Goal: Information Seeking & Learning: Learn about a topic

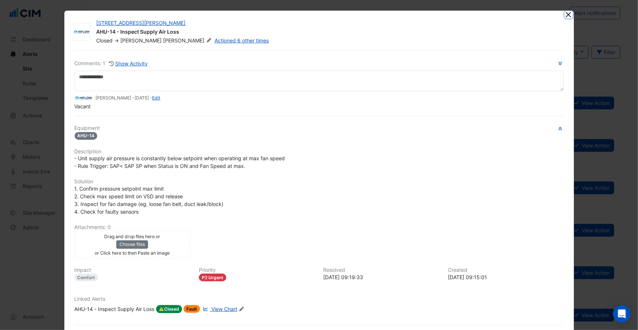
click at [565, 18] on button "Close" at bounding box center [569, 15] width 8 height 8
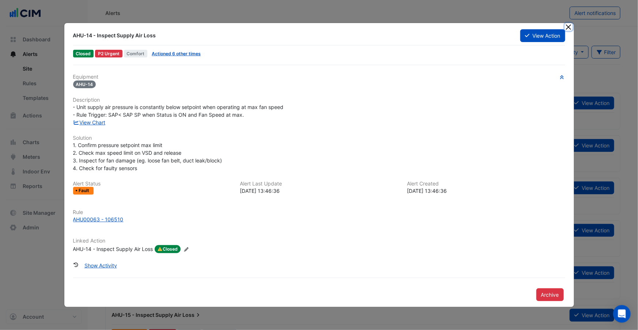
click at [567, 27] on button "Close" at bounding box center [569, 27] width 8 height 8
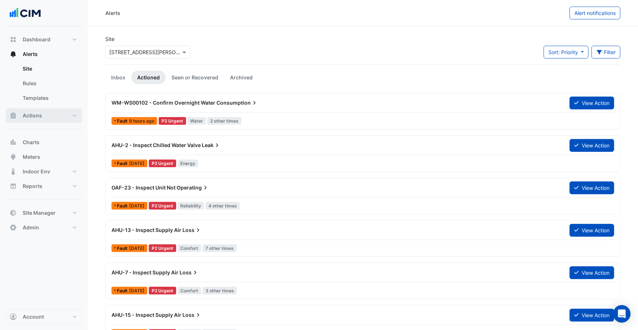
scroll to position [1, 0]
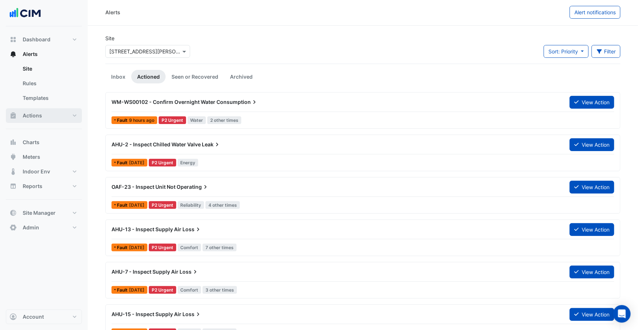
click at [41, 113] on span "Actions" at bounding box center [32, 115] width 19 height 7
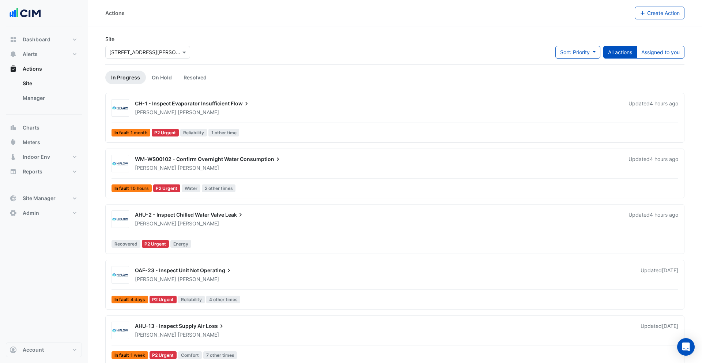
click at [50, 107] on ul "Site Manager" at bounding box center [44, 92] width 76 height 32
click at [52, 100] on link "Manager" at bounding box center [49, 98] width 65 height 15
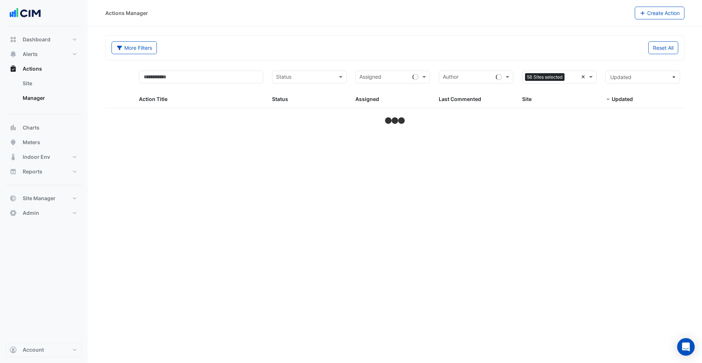
select select "***"
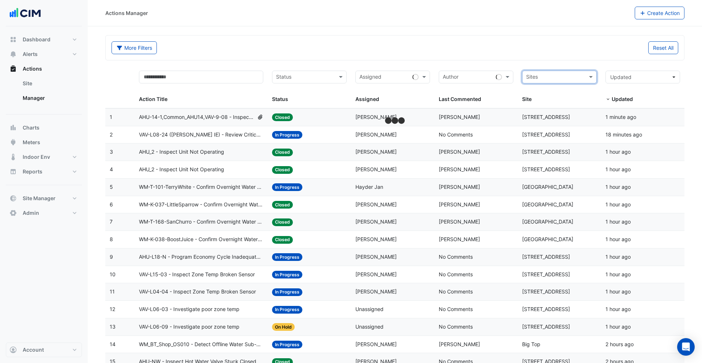
drag, startPoint x: 475, startPoint y: 58, endPoint x: 471, endPoint y: 59, distance: 3.7
click at [475, 58] on div "More Filters Reset All" at bounding box center [395, 47] width 579 height 25
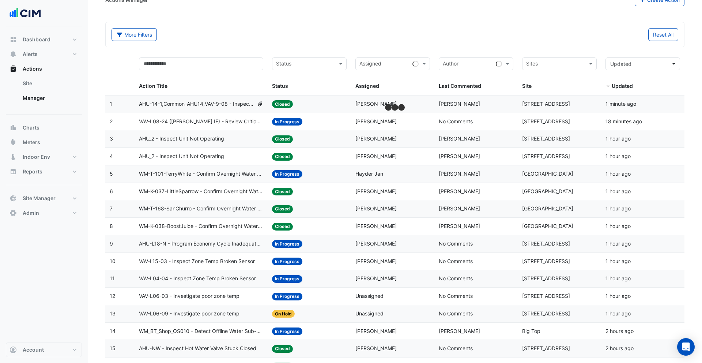
scroll to position [22, 0]
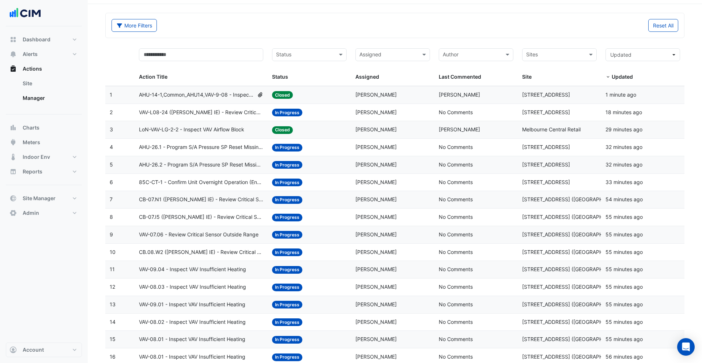
click at [267, 102] on datatable-body-cell "Action Title: AHU-14-1,Common_AHU14,VAV-9-08 - Inspect Current Airflow Faulty S…" at bounding box center [202, 94] width 134 height 17
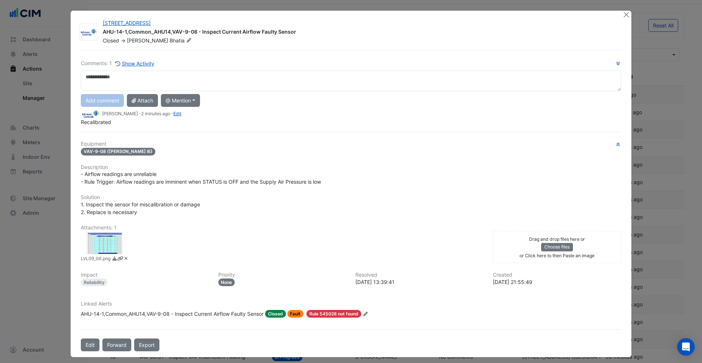
click at [101, 123] on span "Recalibrated" at bounding box center [96, 122] width 30 height 6
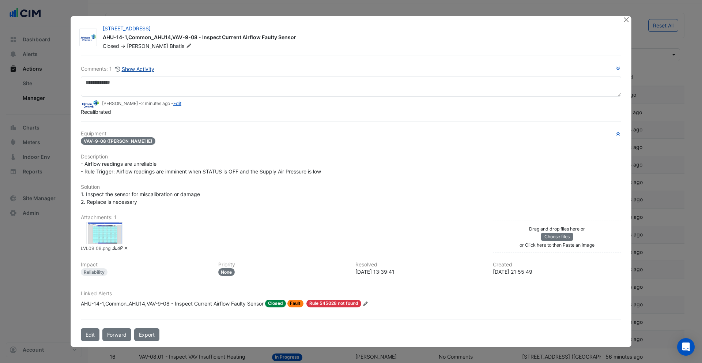
click at [138, 70] on button "Show Activity" at bounding box center [135, 69] width 40 height 8
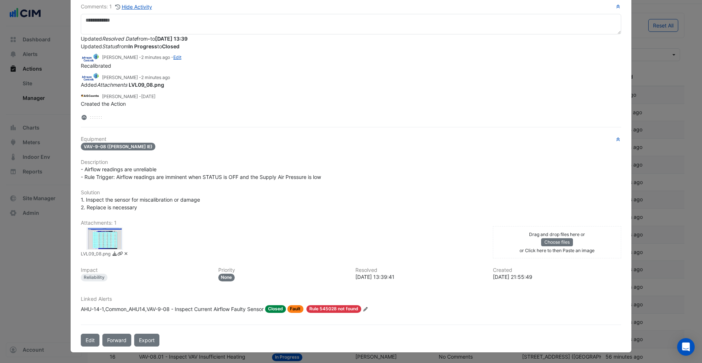
scroll to position [0, 0]
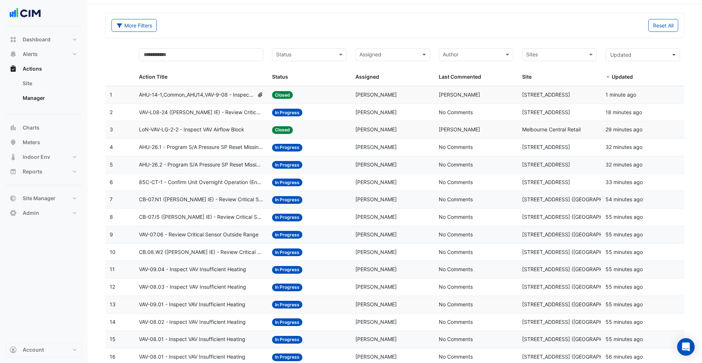
click at [202, 203] on span "CB-07.N1 (NABERS IE) - Review Critical Sensor Outside Range" at bounding box center [201, 199] width 125 height 8
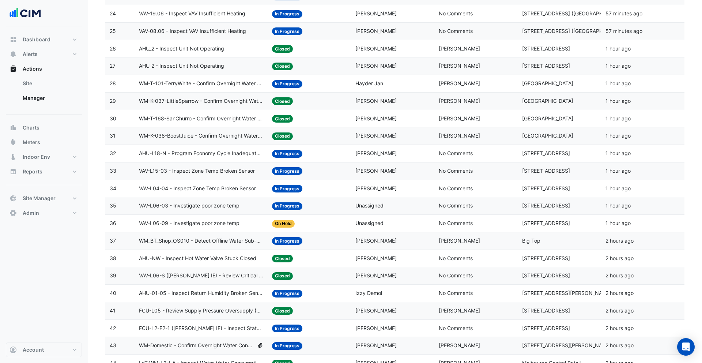
scroll to position [578, 0]
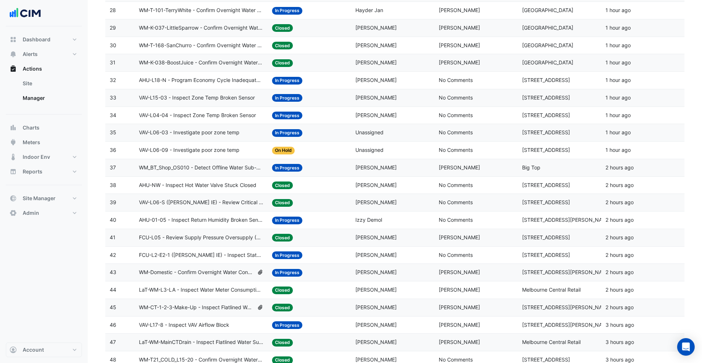
click at [331, 238] on div "Status: Closed" at bounding box center [309, 237] width 75 height 8
click at [299, 271] on span "In Progress" at bounding box center [287, 273] width 30 height 8
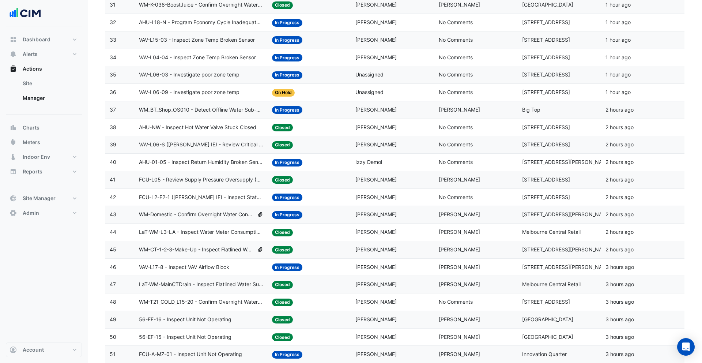
scroll to position [812, 0]
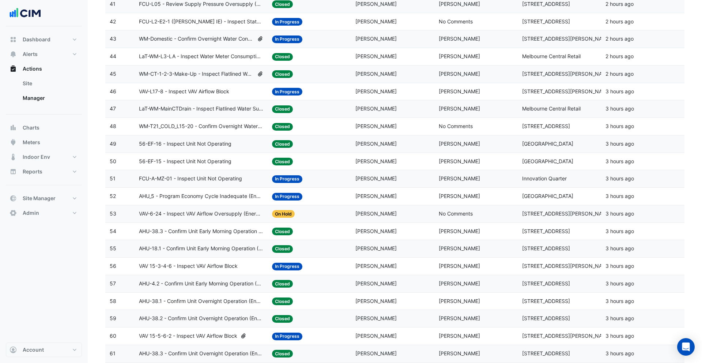
click at [214, 181] on span "FCU-A-MZ-01 - Inspect Unit Not Operating" at bounding box center [190, 178] width 103 height 8
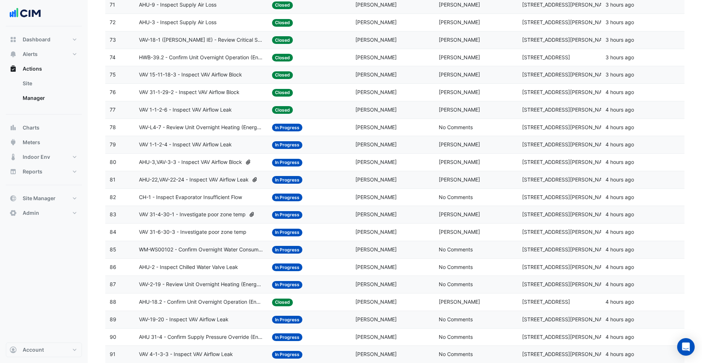
scroll to position [1353, 0]
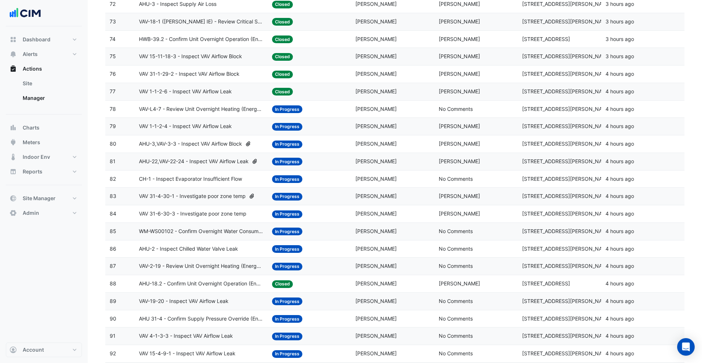
click at [376, 148] on datatable-body-cell "Assigned: Brent Kessell" at bounding box center [392, 143] width 83 height 17
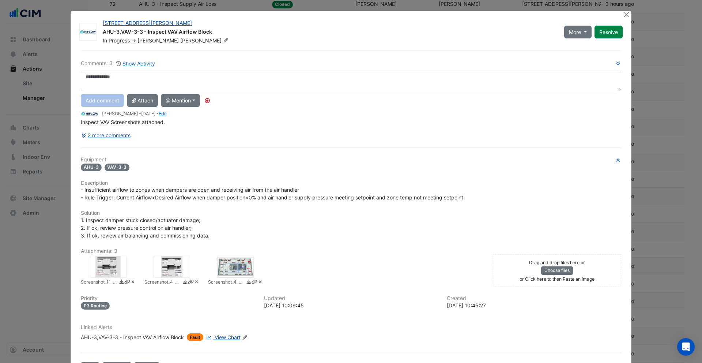
click at [112, 136] on button "2 more comments" at bounding box center [106, 135] width 50 height 13
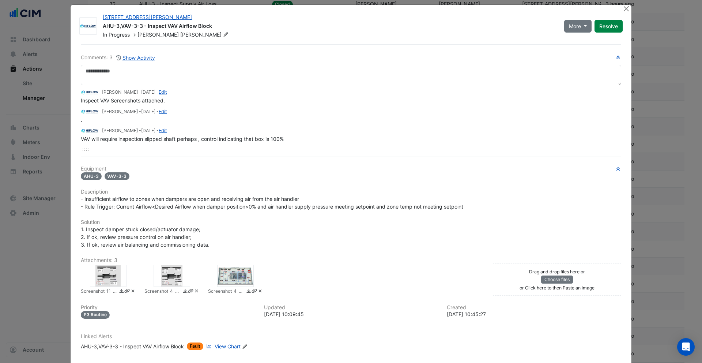
scroll to position [7, 0]
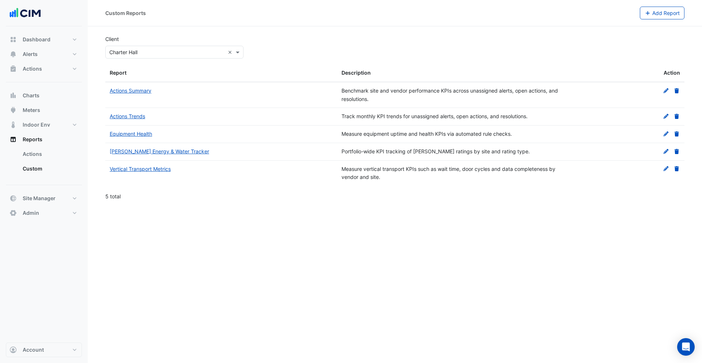
click at [174, 50] on input "text" at bounding box center [167, 53] width 116 height 8
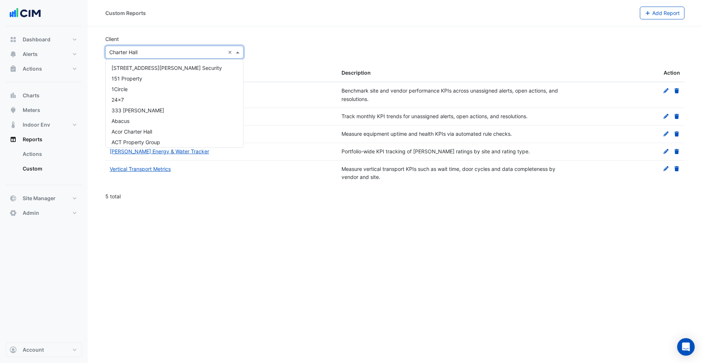
scroll to position [788, 0]
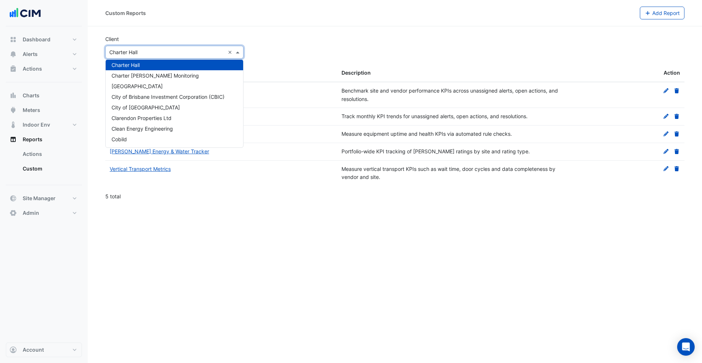
click at [182, 37] on div "Client Select Client × Charter Hall ×" at bounding box center [174, 46] width 147 height 23
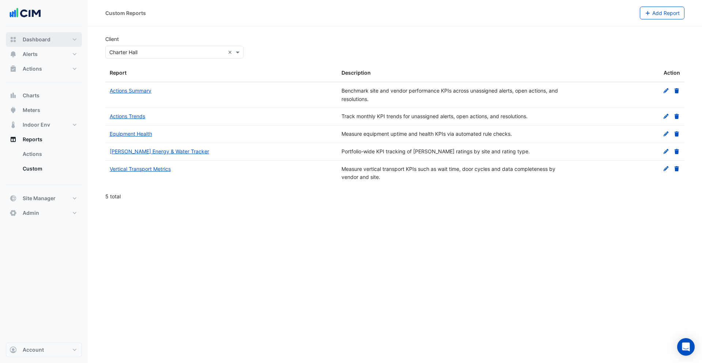
click at [39, 41] on span "Dashboard" at bounding box center [37, 39] width 28 height 7
select select "***"
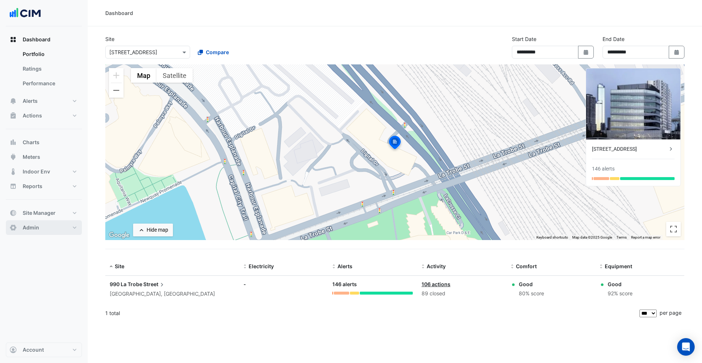
click at [45, 225] on button "Admin" at bounding box center [44, 227] width 76 height 15
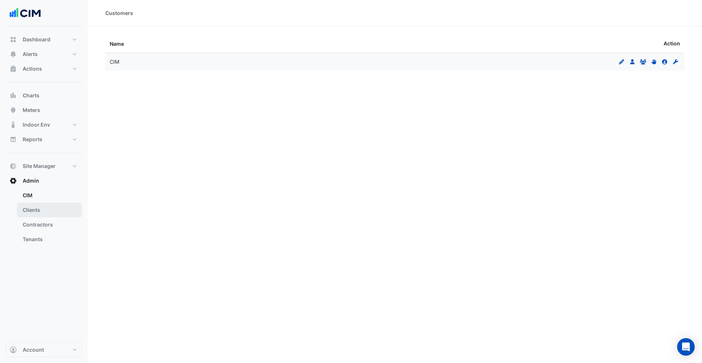
click at [35, 213] on link "Clients" at bounding box center [49, 210] width 65 height 15
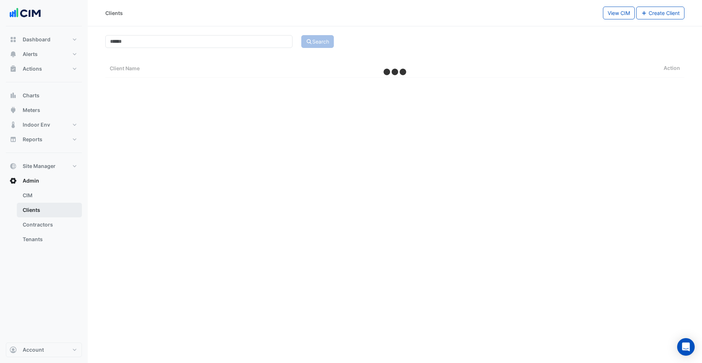
select select "***"
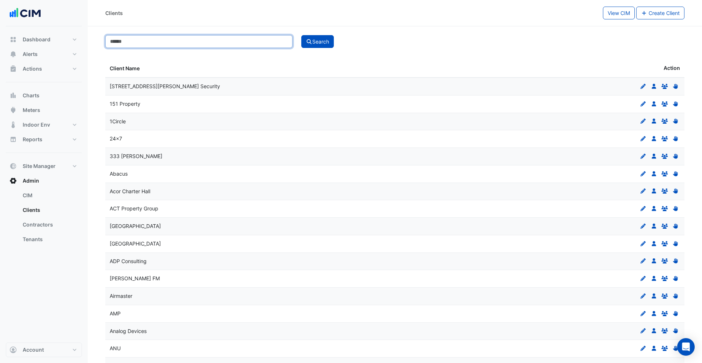
click at [191, 45] on input at bounding box center [198, 41] width 187 height 13
type input "***"
click at [301, 35] on button "Search" at bounding box center [317, 41] width 33 height 13
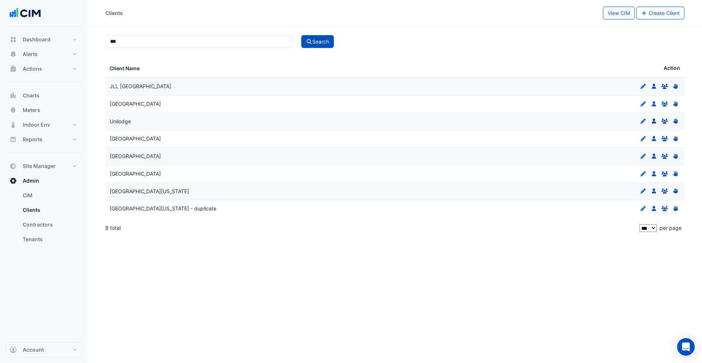
click at [655, 123] on icon at bounding box center [654, 121] width 4 height 5
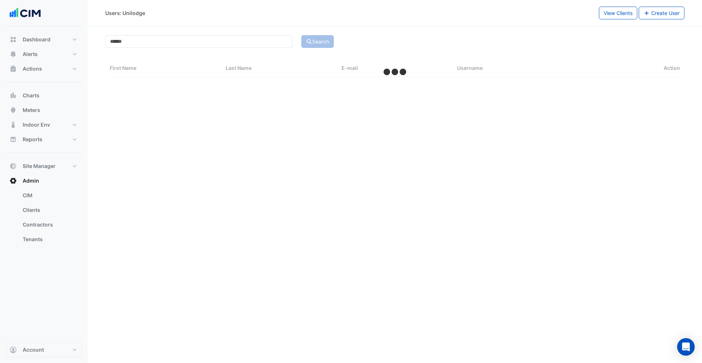
select select "***"
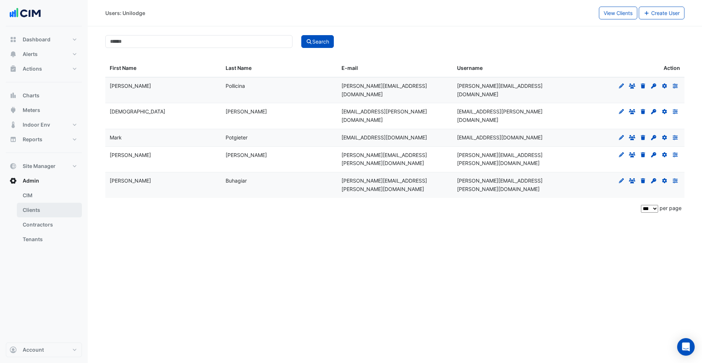
click at [37, 209] on link "Clients" at bounding box center [49, 210] width 65 height 15
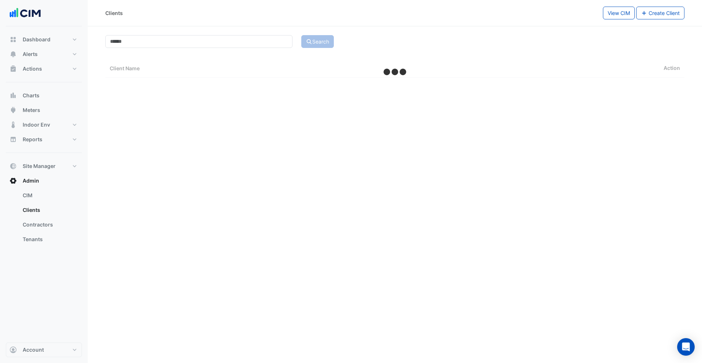
select select "***"
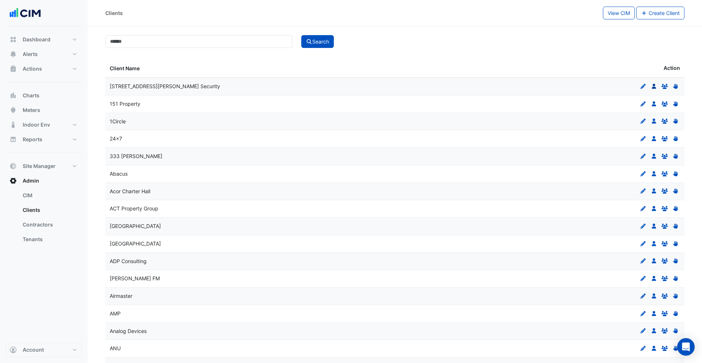
click at [657, 87] on icon "Users" at bounding box center [654, 86] width 7 height 5
select select "***"
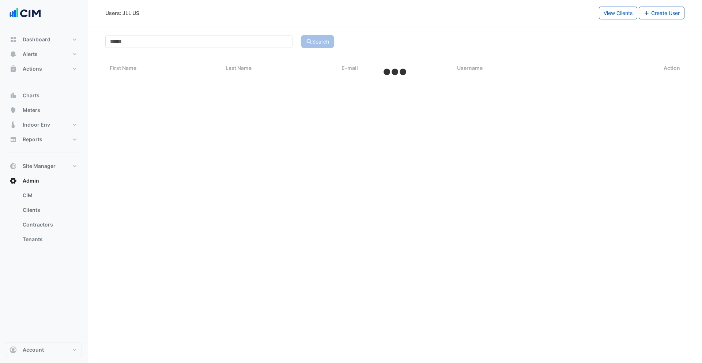
select select "***"
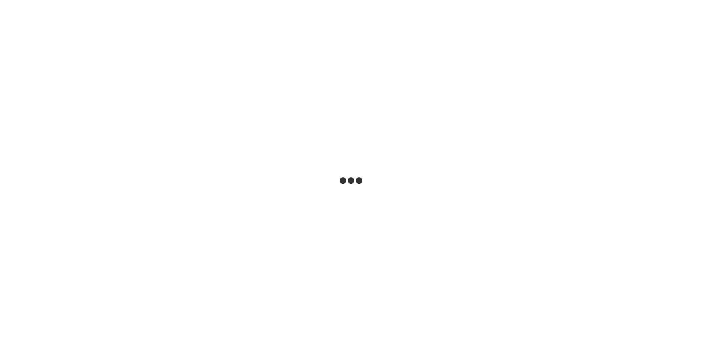
select select "***"
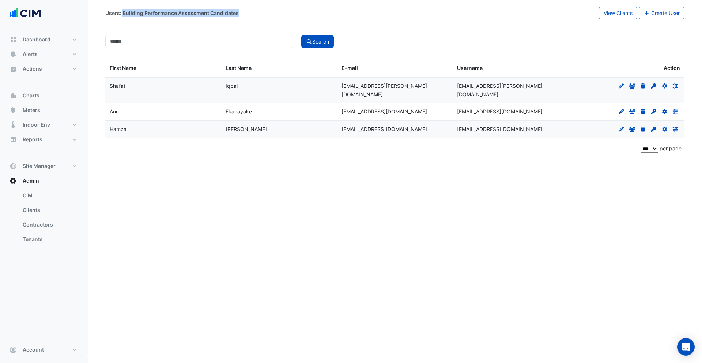
drag, startPoint x: 123, startPoint y: 14, endPoint x: 237, endPoint y: 14, distance: 114.5
click at [237, 14] on div "Users: Building Performance Assessment Candidates" at bounding box center [172, 13] width 134 height 8
copy div "Building Performance Assessment Candidates"
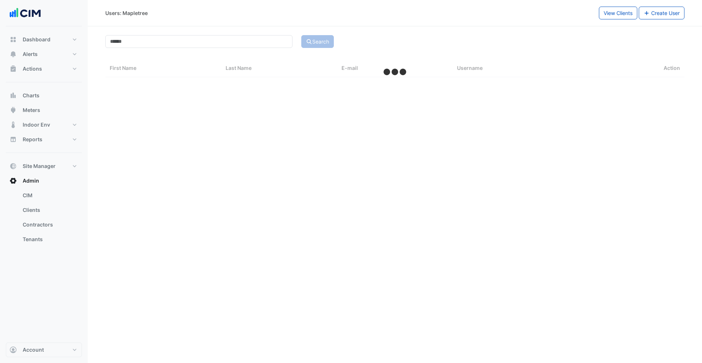
select select "***"
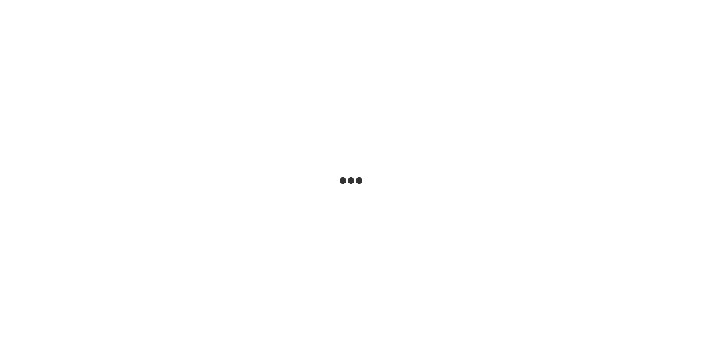
select select "***"
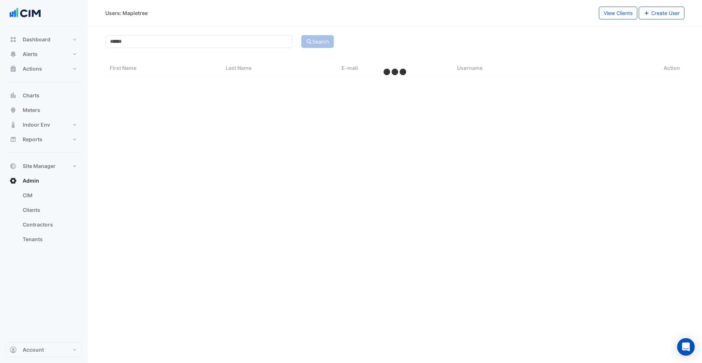
select select "***"
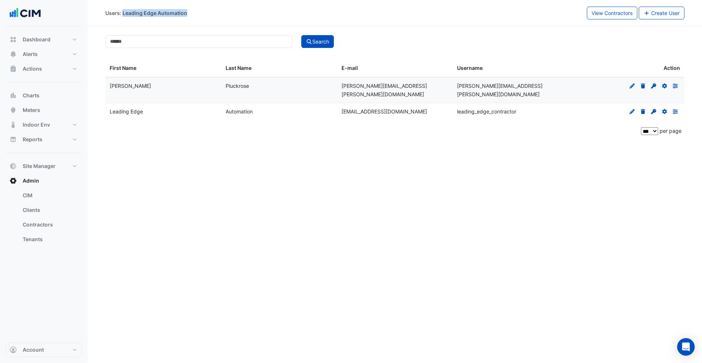
drag, startPoint x: 123, startPoint y: 14, endPoint x: 224, endPoint y: 14, distance: 101.3
click at [200, 15] on div "Users: Leading Edge Automation" at bounding box center [346, 13] width 482 height 13
copy div "Leading Edge Automation"
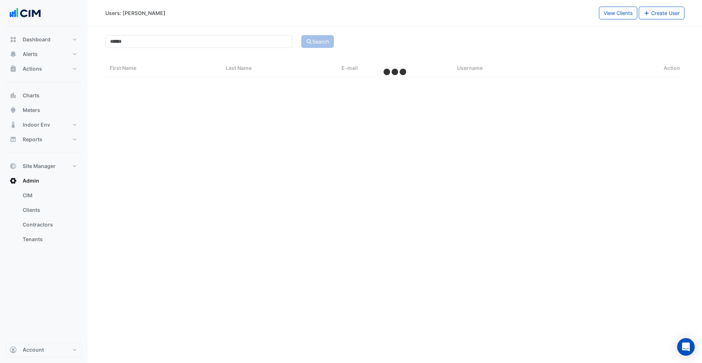
select select "***"
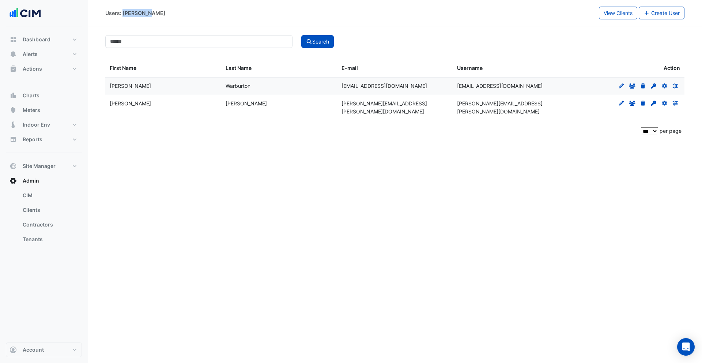
drag, startPoint x: 154, startPoint y: 14, endPoint x: 144, endPoint y: 16, distance: 10.3
click at [124, 16] on div "Users: NG Bailey" at bounding box center [352, 13] width 494 height 13
copy div "G Bailey"
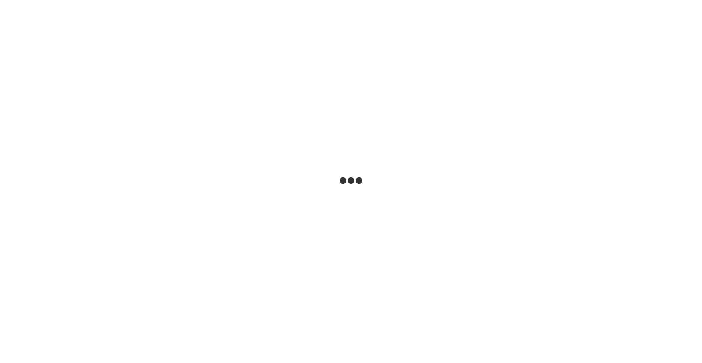
select select "***"
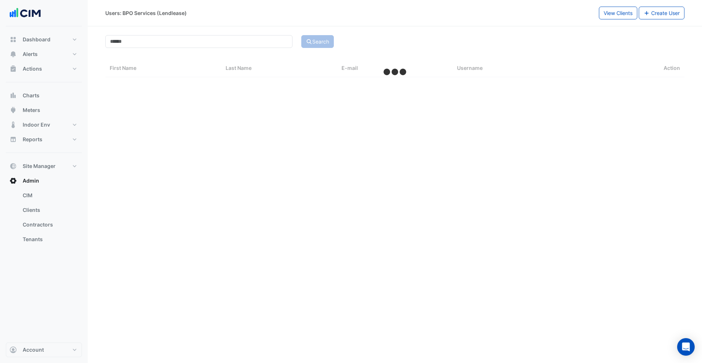
select select "***"
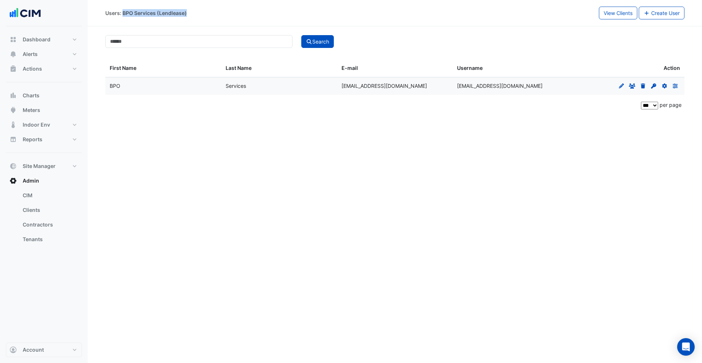
drag, startPoint x: 123, startPoint y: 12, endPoint x: 217, endPoint y: 10, distance: 94.0
click at [217, 10] on div "Users: BPO Services (Lendlease)" at bounding box center [352, 13] width 494 height 13
copy div "BPO Services (Lendlease)"
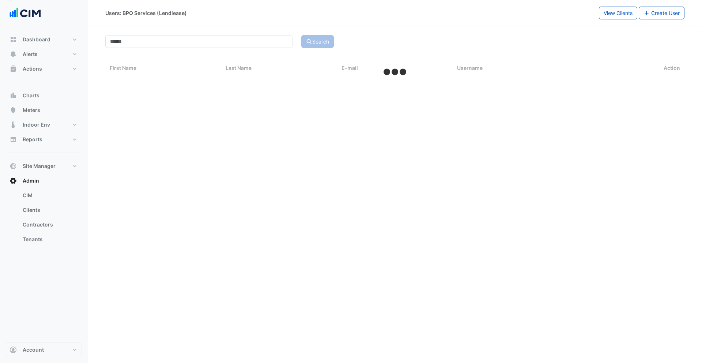
select select "***"
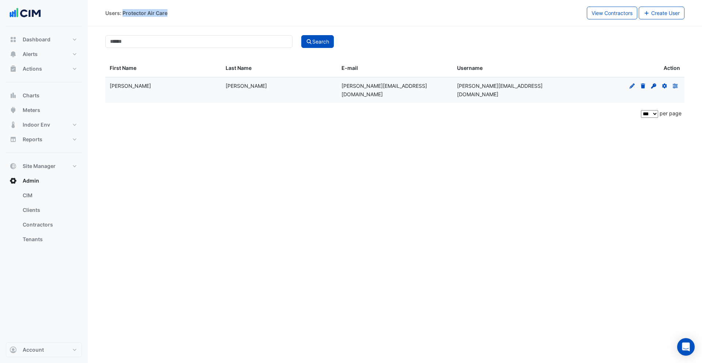
drag, startPoint x: 123, startPoint y: 14, endPoint x: 257, endPoint y: 9, distance: 135.0
click at [213, 14] on div "Users: Protector Air Care" at bounding box center [346, 13] width 482 height 13
copy div "Protector Air Care"
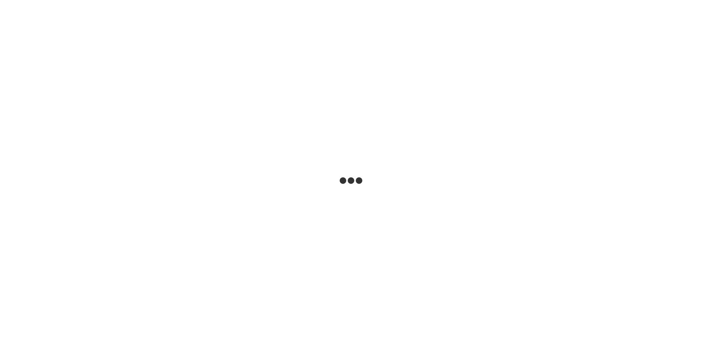
select select "***"
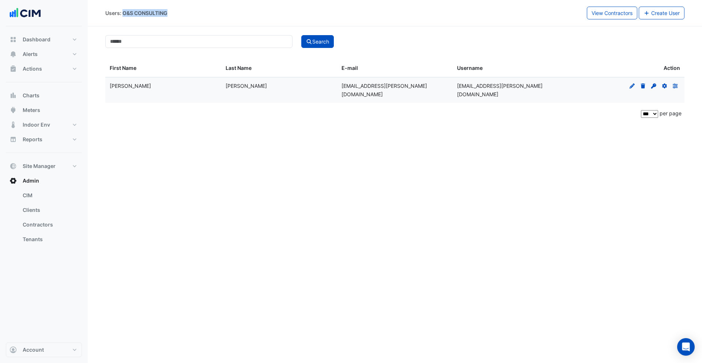
drag, startPoint x: 123, startPoint y: 12, endPoint x: 292, endPoint y: 1, distance: 169.4
click at [203, 15] on div "Users: O&S CONSULTING" at bounding box center [346, 13] width 482 height 13
copy div "O&S CONSULTING"
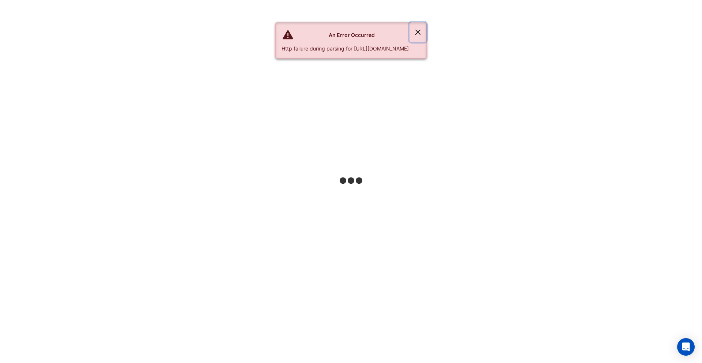
click at [426, 33] on button "Close" at bounding box center [418, 32] width 17 height 20
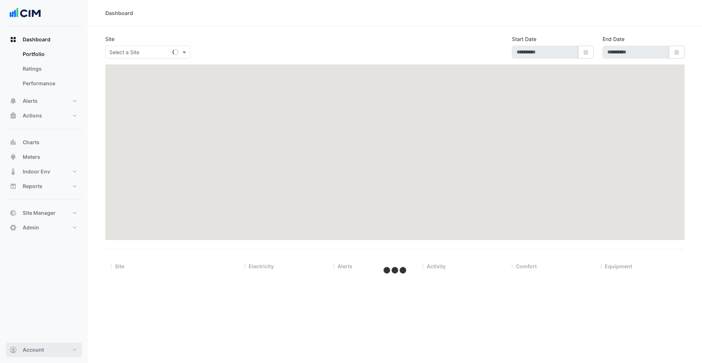
click at [29, 355] on button "Account" at bounding box center [44, 349] width 76 height 15
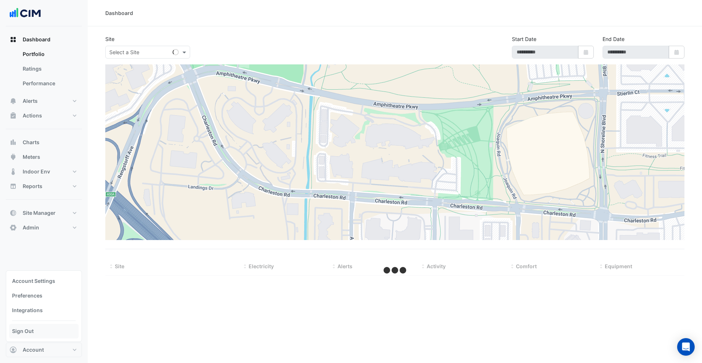
click at [31, 334] on link "Sign Out" at bounding box center [43, 331] width 69 height 15
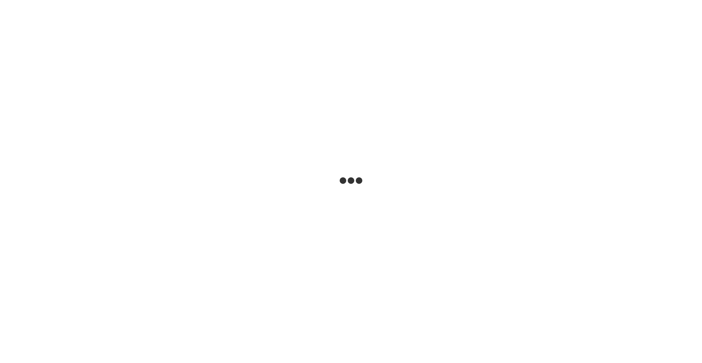
select select "***"
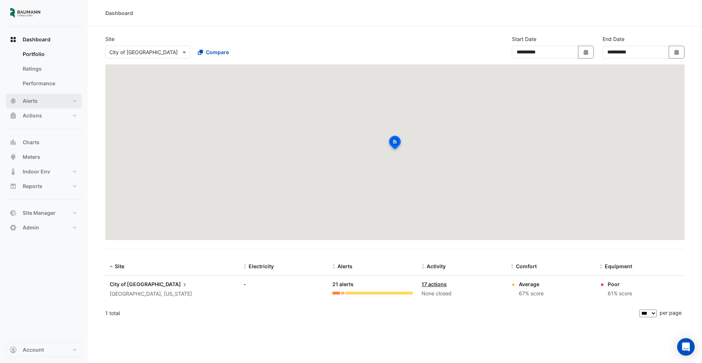
drag, startPoint x: 50, startPoint y: 103, endPoint x: 93, endPoint y: 65, distance: 56.8
click at [51, 102] on button "Alerts" at bounding box center [44, 101] width 76 height 15
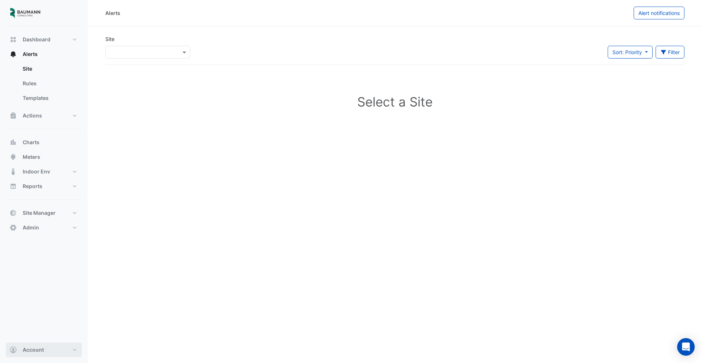
click at [49, 349] on button "Account" at bounding box center [44, 349] width 76 height 15
click at [44, 334] on link "Sign Out" at bounding box center [43, 331] width 69 height 15
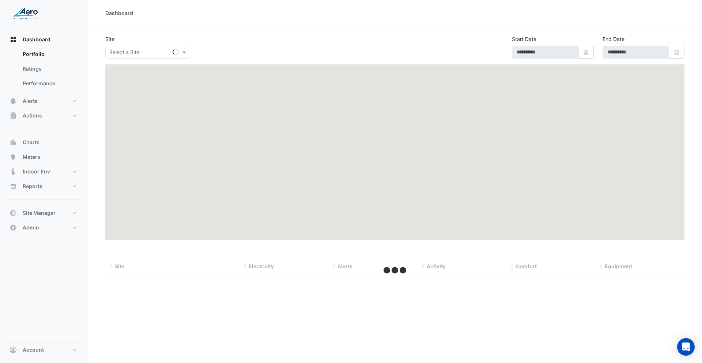
type input "**********"
select select "***"
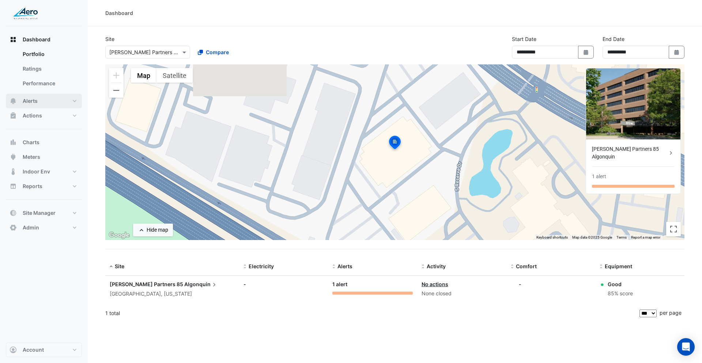
click at [39, 99] on button "Alerts" at bounding box center [44, 101] width 76 height 15
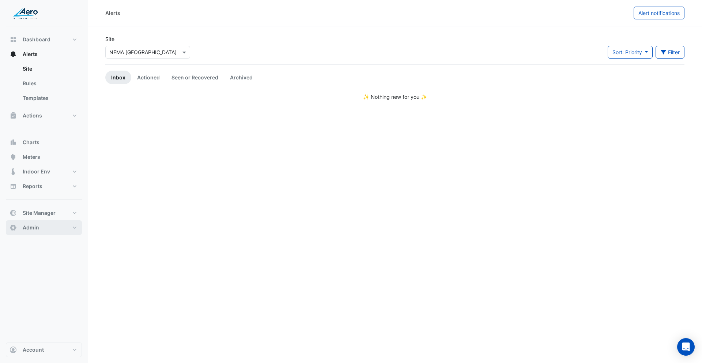
click at [44, 229] on button "Admin" at bounding box center [44, 227] width 76 height 15
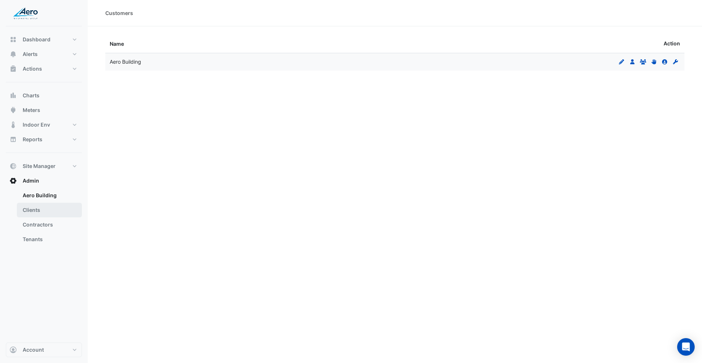
click at [49, 211] on link "Clients" at bounding box center [49, 210] width 65 height 15
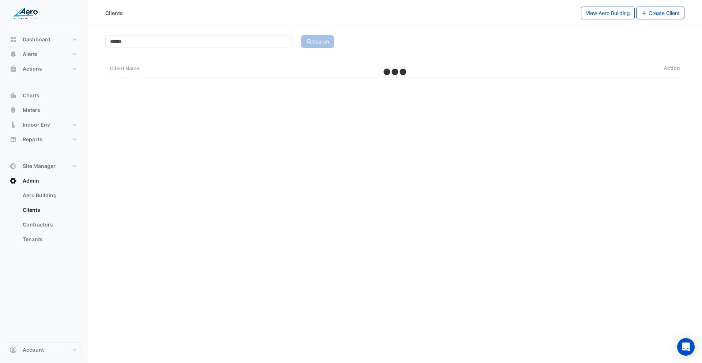
select select "***"
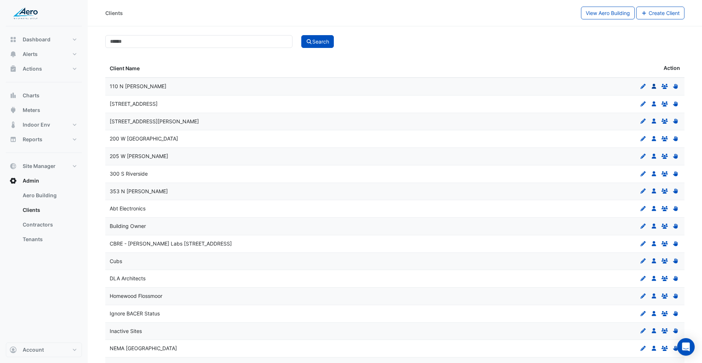
click at [651, 86] on icon "Users" at bounding box center [654, 86] width 7 height 5
select select "***"
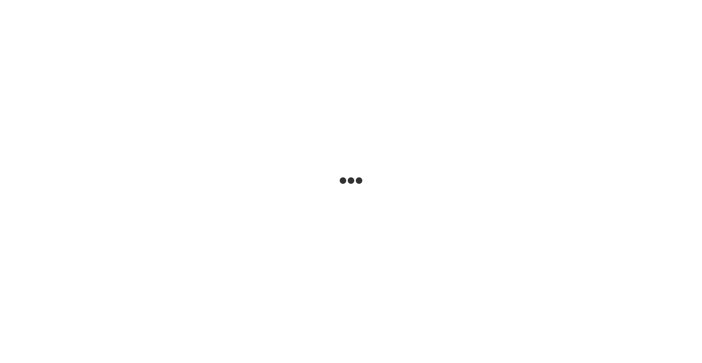
select select "***"
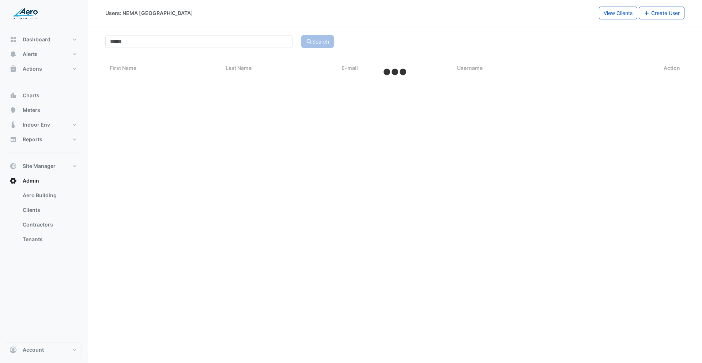
select select "***"
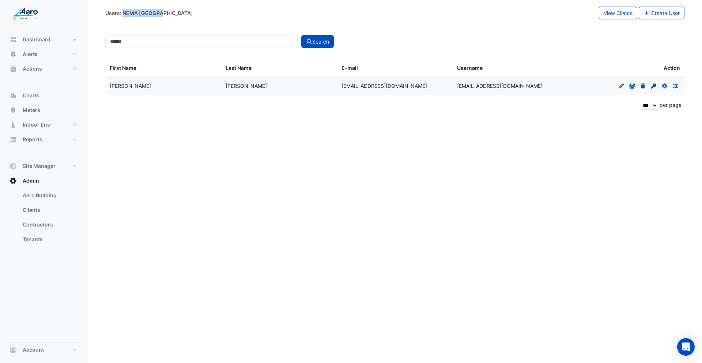
drag, startPoint x: 123, startPoint y: 13, endPoint x: 301, endPoint y: 1, distance: 178.5
click at [206, 11] on div "Users: NEMA [GEOGRAPHIC_DATA]" at bounding box center [352, 13] width 494 height 13
copy div "NEMA Chicago"
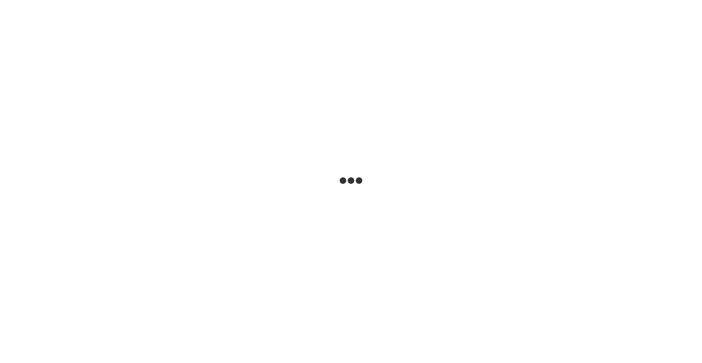
select select "***"
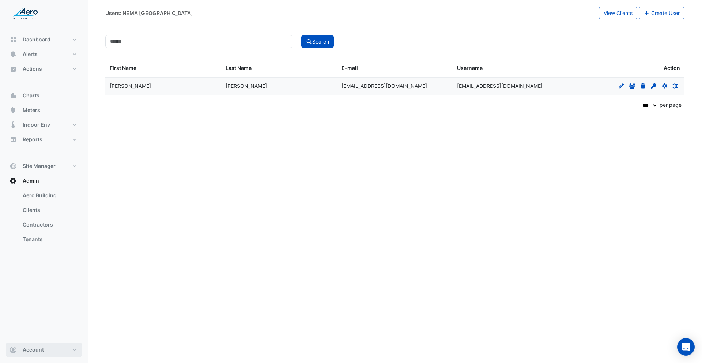
click at [54, 345] on button "Account" at bounding box center [44, 349] width 76 height 15
click at [51, 336] on link "Sign Out" at bounding box center [43, 331] width 69 height 15
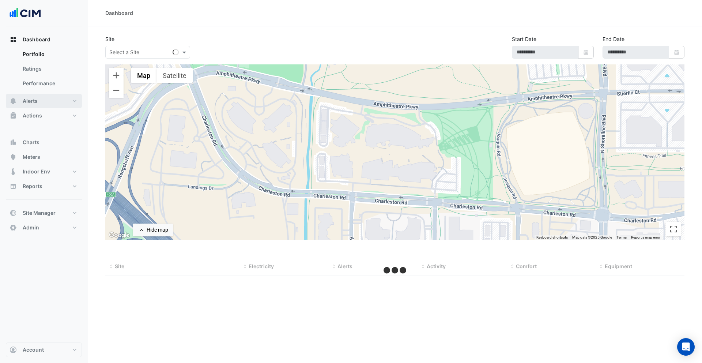
click at [41, 104] on button "Alerts" at bounding box center [44, 101] width 76 height 15
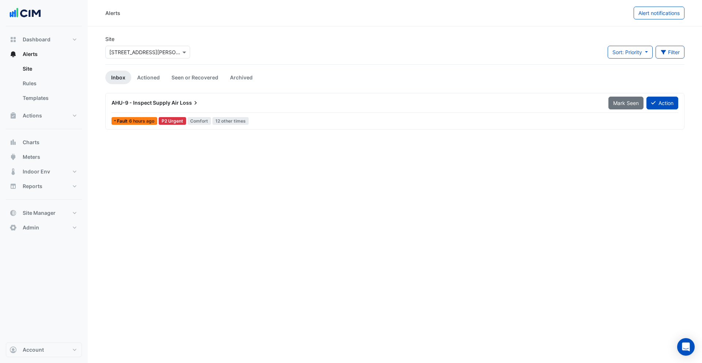
click at [142, 51] on input "text" at bounding box center [140, 53] width 62 height 8
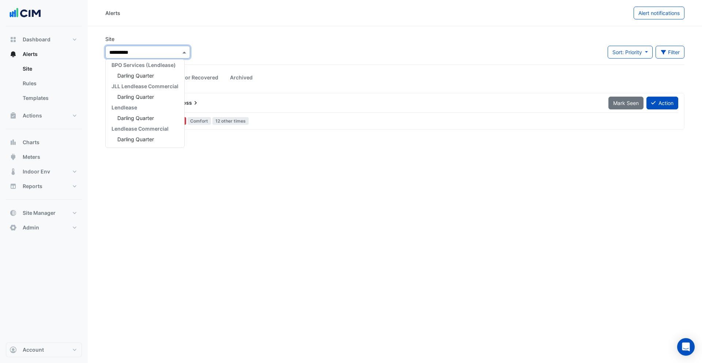
scroll to position [24, 0]
type input "**********"
click at [141, 78] on span "Darling Quarter" at bounding box center [135, 75] width 37 height 6
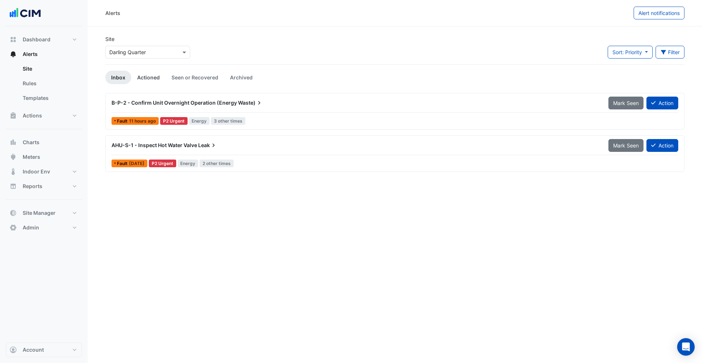
click at [150, 78] on link "Actioned" at bounding box center [148, 78] width 34 height 14
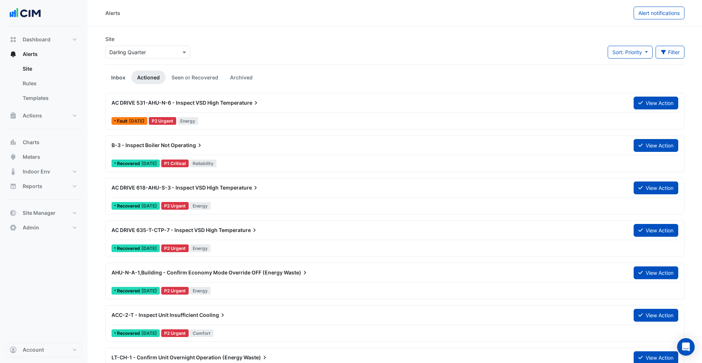
click at [114, 80] on link "Inbox" at bounding box center [118, 78] width 26 height 14
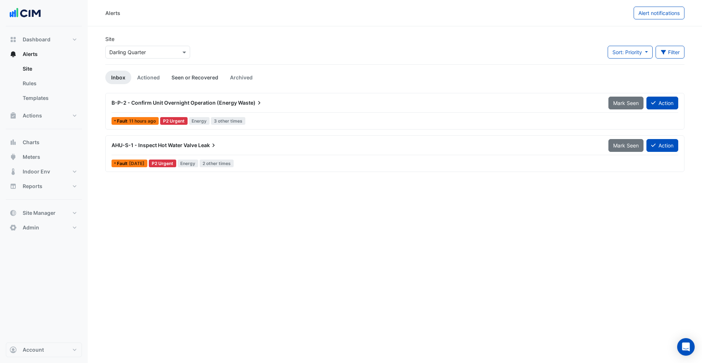
click at [172, 83] on link "Seen or Recovered" at bounding box center [195, 78] width 59 height 14
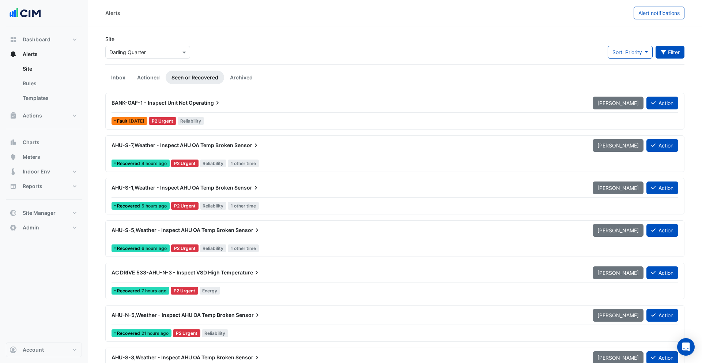
click at [674, 54] on button "Filter" at bounding box center [670, 52] width 29 height 13
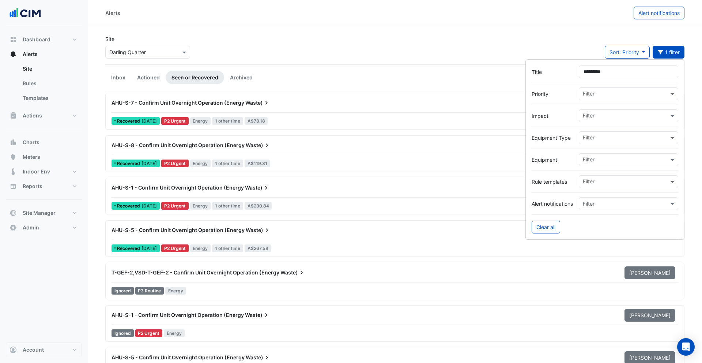
type input "*********"
click at [603, 140] on input "text" at bounding box center [626, 139] width 86 height 8
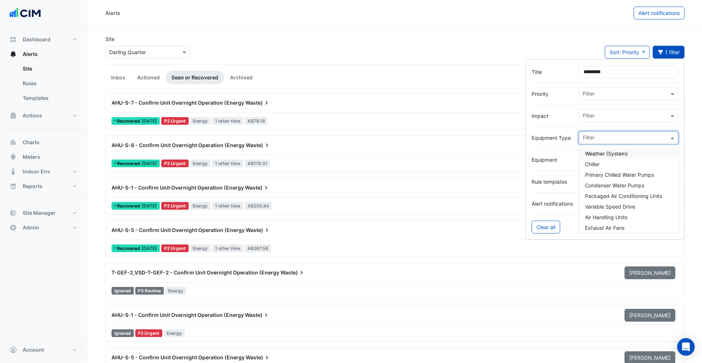
click at [379, 105] on div "AHU-S-7 - Confirm Unit Overnight Operation (Energy Waste)" at bounding box center [348, 102] width 473 height 7
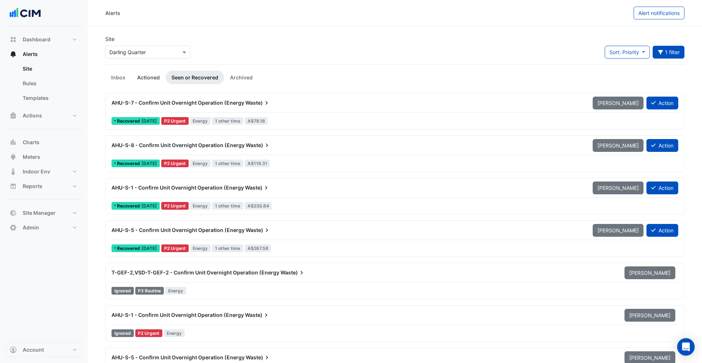
click at [141, 74] on link "Actioned" at bounding box center [148, 78] width 34 height 14
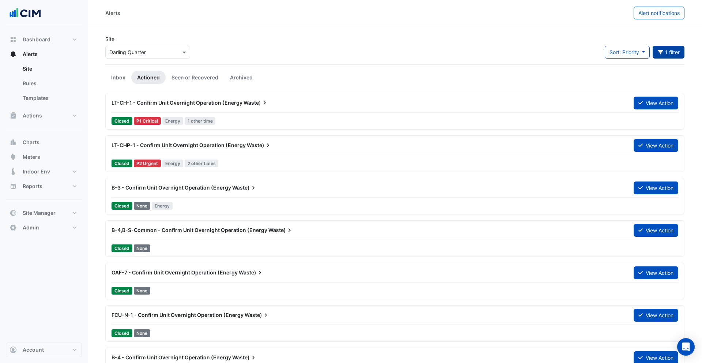
click at [666, 55] on button "1 filter" at bounding box center [669, 52] width 32 height 13
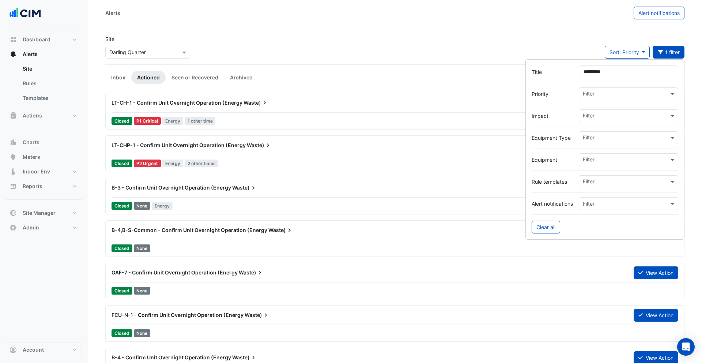
click at [613, 136] on input "text" at bounding box center [626, 139] width 86 height 8
click at [594, 151] on span "Air Handling Units" at bounding box center [606, 153] width 42 height 6
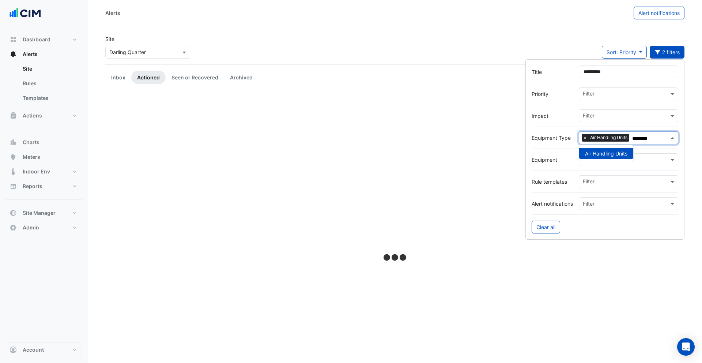
type input "********"
click at [325, 50] on div "Site Select a Site × Darling Quarter Sort: Priority Priority Updated 2 filters" at bounding box center [395, 49] width 588 height 29
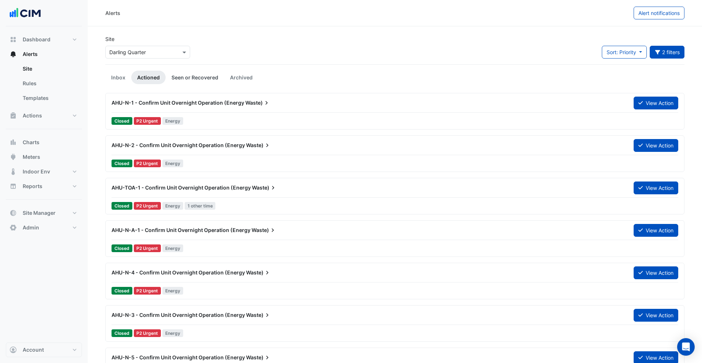
click at [199, 79] on link "Seen or Recovered" at bounding box center [195, 78] width 59 height 14
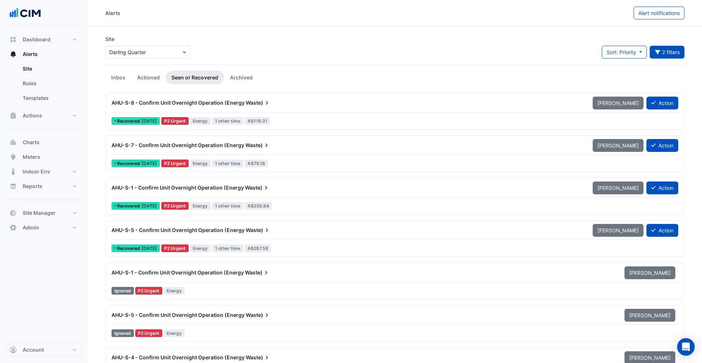
click at [264, 183] on div "AHU-S-1 - Confirm Unit Overnight Operation (Energy Waste)" at bounding box center [347, 187] width 481 height 13
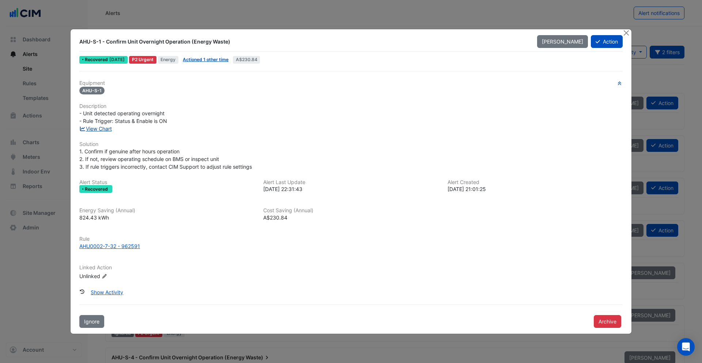
click at [112, 129] on link "View Chart" at bounding box center [95, 128] width 33 height 6
drag, startPoint x: 242, startPoint y: 59, endPoint x: 266, endPoint y: 59, distance: 23.8
click at [260, 59] on span "A$230.84" at bounding box center [246, 60] width 27 height 8
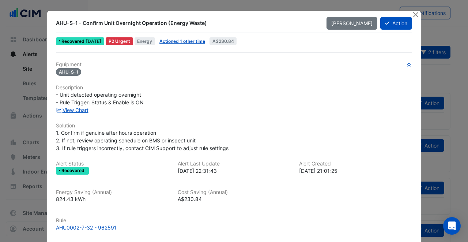
click at [226, 51] on div "AHU-S-1 - Confirm Unit Overnight Operation (Energy Waste) Mark Unseen Action Re…" at bounding box center [234, 163] width 374 height 304
click at [84, 109] on link "View Chart" at bounding box center [72, 110] width 33 height 6
click at [271, 20] on div "AHU-S-1 - Confirm Unit Overnight Operation (Energy Waste)" at bounding box center [187, 22] width 262 height 7
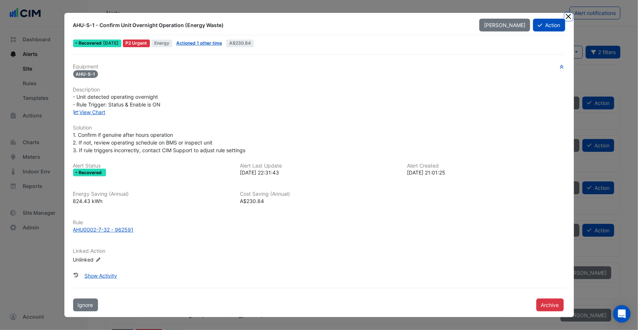
click at [571, 16] on button "Close" at bounding box center [569, 17] width 8 height 8
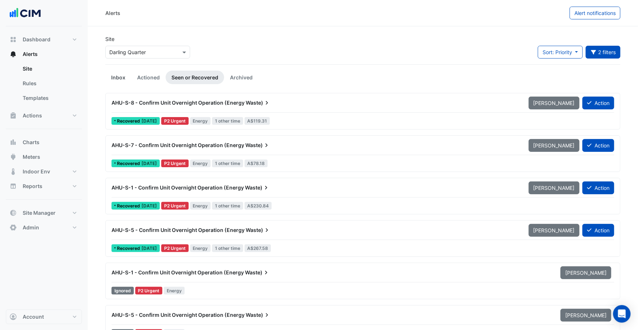
click at [119, 79] on link "Inbox" at bounding box center [118, 78] width 26 height 14
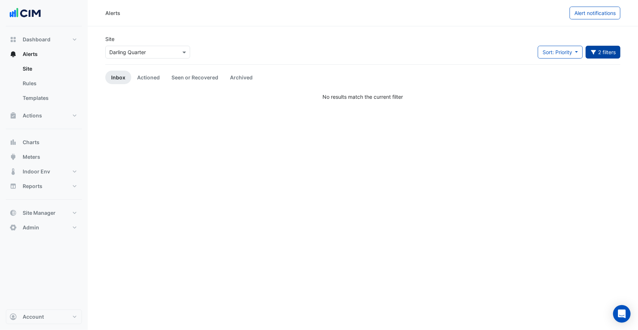
click at [600, 54] on button "2 filters" at bounding box center [603, 52] width 35 height 13
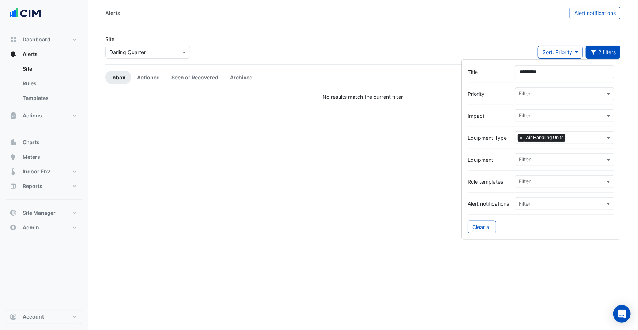
click at [522, 137] on span "×" at bounding box center [521, 137] width 7 height 7
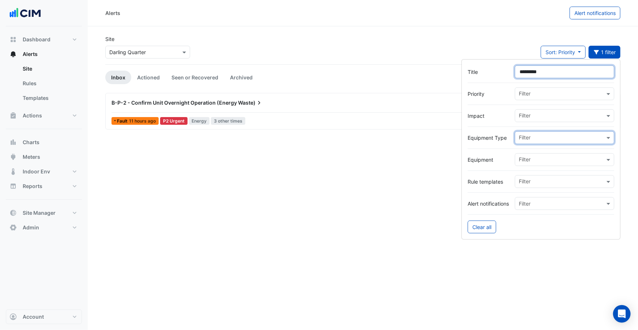
click at [545, 75] on input "*********" at bounding box center [564, 71] width 99 height 13
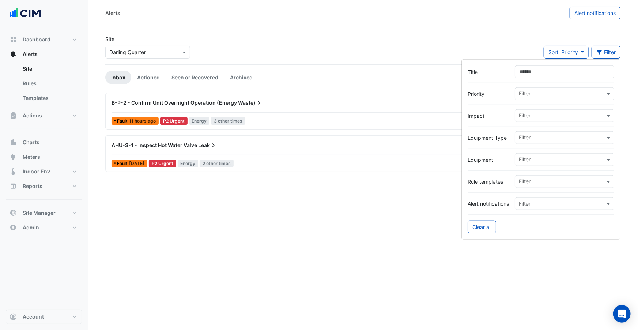
click at [453, 56] on div "Site Select a Site × Darling Quarter Sort: Priority Priority Updated Filter" at bounding box center [363, 49] width 524 height 29
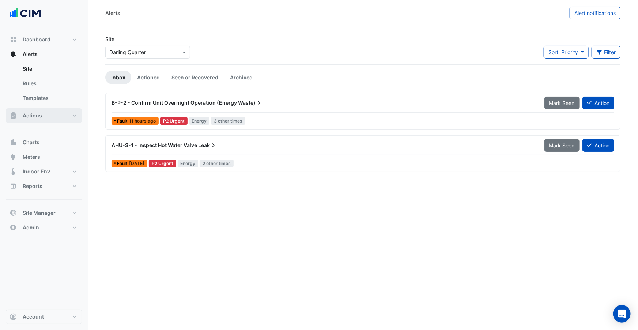
click at [56, 116] on button "Actions" at bounding box center [44, 115] width 76 height 15
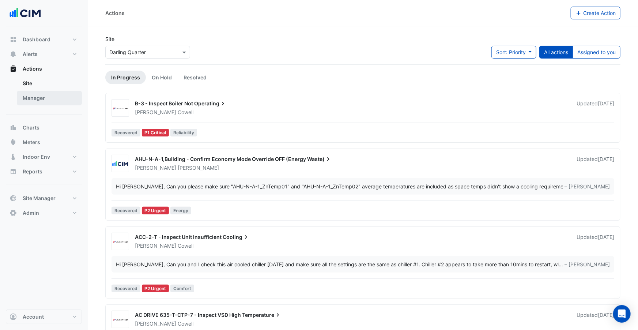
click at [39, 101] on link "Manager" at bounding box center [49, 98] width 65 height 15
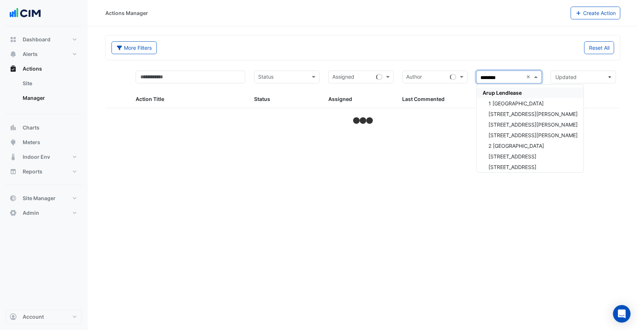
type input "*********"
click at [503, 95] on div "Arup Lendlease" at bounding box center [530, 92] width 107 height 11
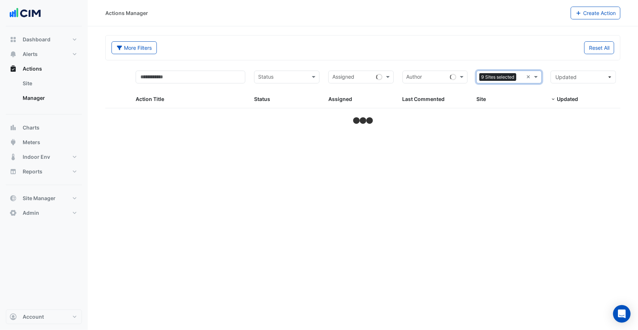
click at [415, 52] on div "Reset All" at bounding box center [491, 47] width 256 height 13
click at [125, 43] on button "More Filters" at bounding box center [134, 47] width 45 height 13
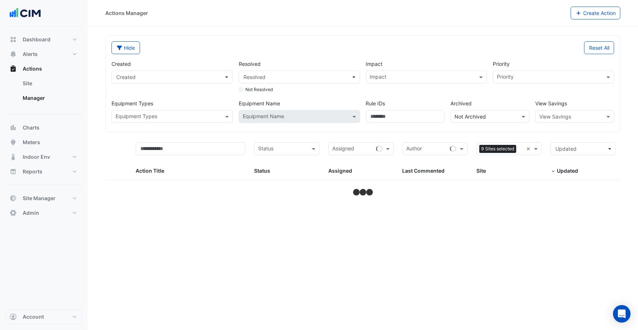
select select "***"
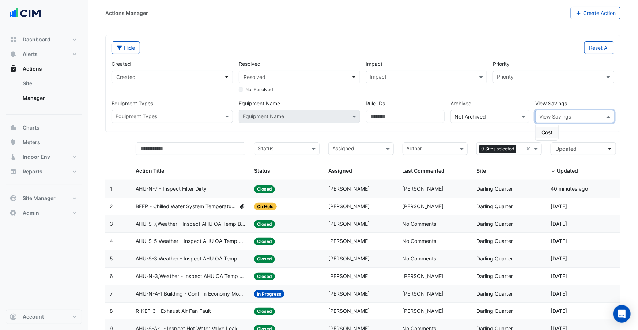
click at [555, 114] on input "text" at bounding box center [567, 117] width 56 height 8
click at [552, 129] on div "Cost" at bounding box center [547, 132] width 23 height 11
click at [516, 93] on div "Priority Priority" at bounding box center [553, 77] width 127 height 34
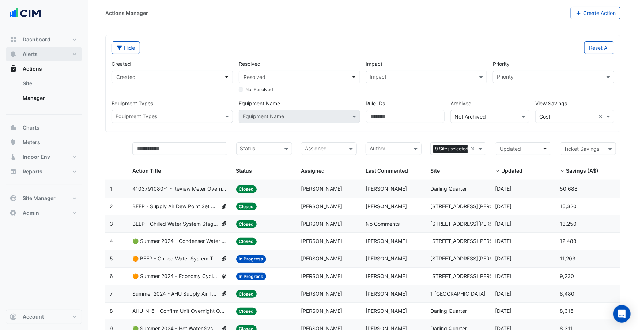
click at [67, 51] on button "Alerts" at bounding box center [44, 54] width 76 height 15
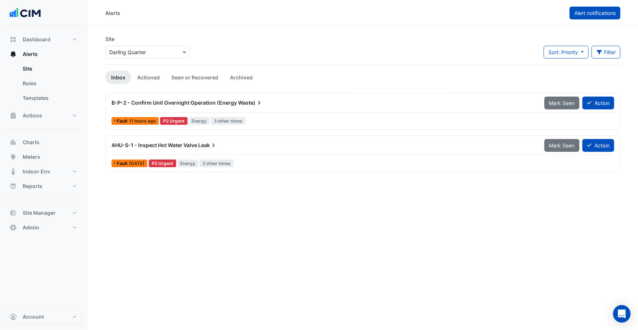
click at [584, 16] on span "Alert notifications" at bounding box center [595, 13] width 41 height 6
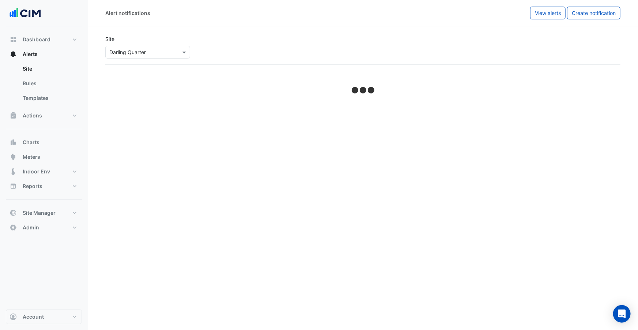
select select "******"
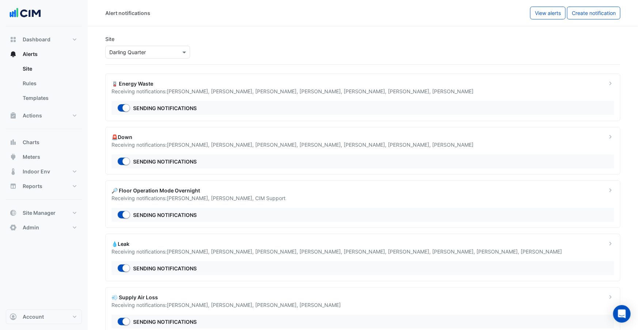
click at [223, 200] on span "Emmanuel -Stathakis ," at bounding box center [233, 198] width 44 height 6
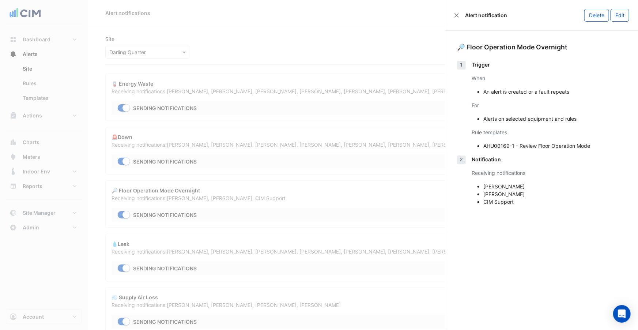
click at [223, 200] on ngb-offcanvas-backdrop at bounding box center [319, 165] width 638 height 330
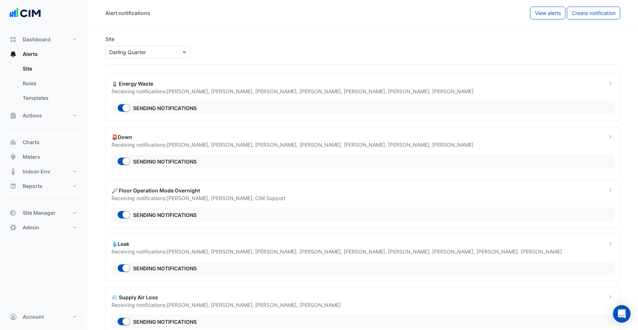
click at [208, 135] on div "🚨Down" at bounding box center [355, 137] width 487 height 8
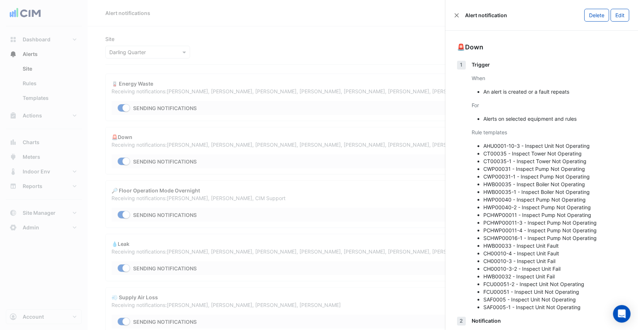
click at [208, 135] on ngb-offcanvas-backdrop at bounding box center [319, 165] width 638 height 330
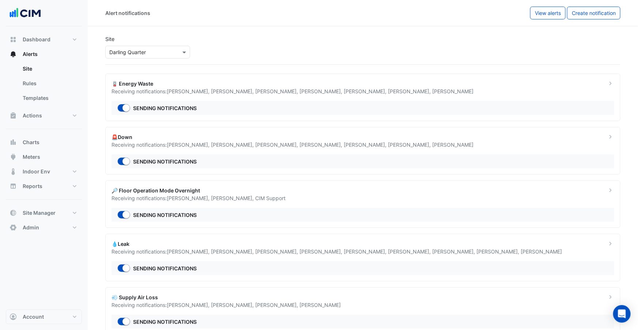
click at [208, 87] on div "🪫 Energy Waste" at bounding box center [355, 84] width 487 height 8
click at [413, 141] on ngb-offcanvas-backdrop at bounding box center [319, 165] width 638 height 330
click at [547, 14] on span "View alerts" at bounding box center [548, 13] width 26 height 6
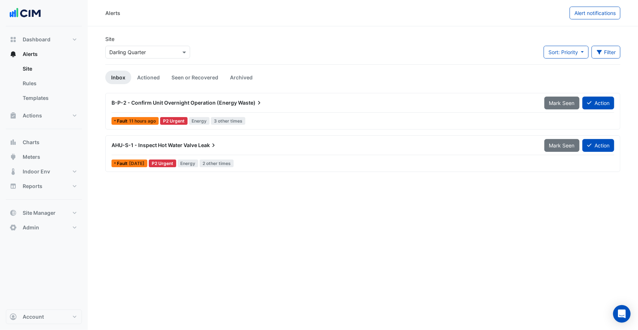
click at [336, 106] on div "B-P-2 - Confirm Unit Overnight Operation (Energy Waste)" at bounding box center [324, 102] width 424 height 7
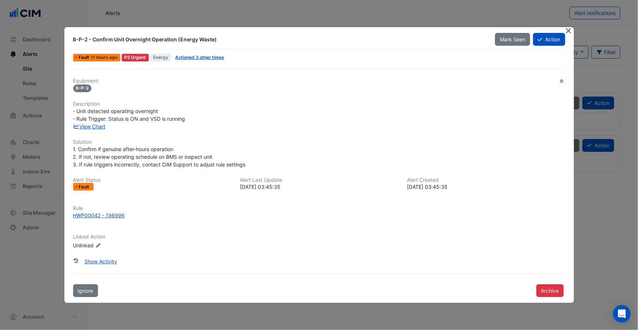
click at [569, 31] on button "Close" at bounding box center [569, 31] width 8 height 8
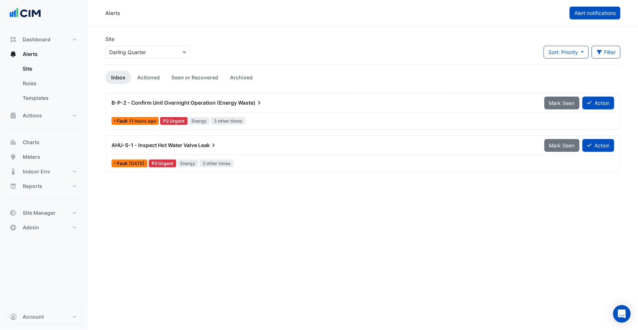
click at [588, 15] on span "Alert notifications" at bounding box center [595, 13] width 41 height 6
select select "******"
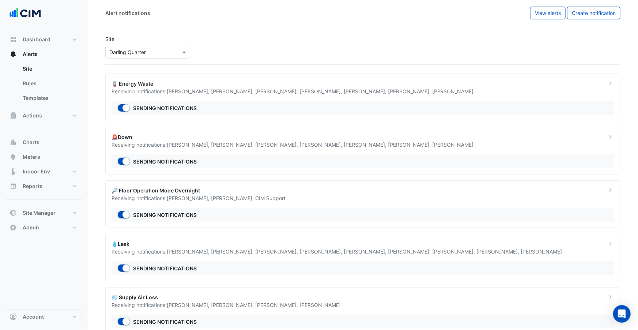
click at [320, 94] on div "Receiving notifications: Brad Watts , Justin Culibao , Emmanuel -Stathakis , Co…" at bounding box center [355, 91] width 487 height 8
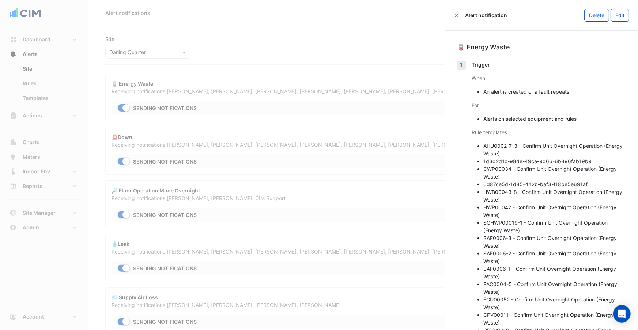
click at [84, 87] on ngb-offcanvas-backdrop at bounding box center [319, 165] width 638 height 330
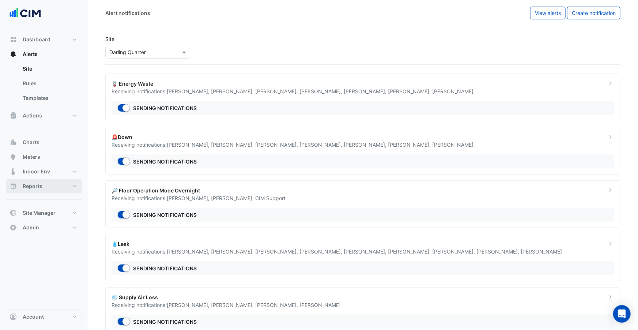
click at [48, 190] on button "Reports" at bounding box center [44, 186] width 76 height 15
select select "***"
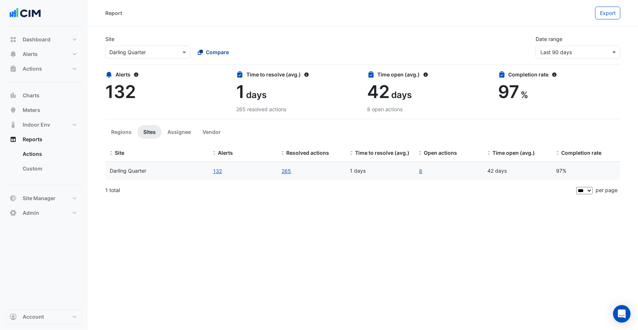
click at [218, 52] on span "Compare" at bounding box center [217, 52] width 23 height 8
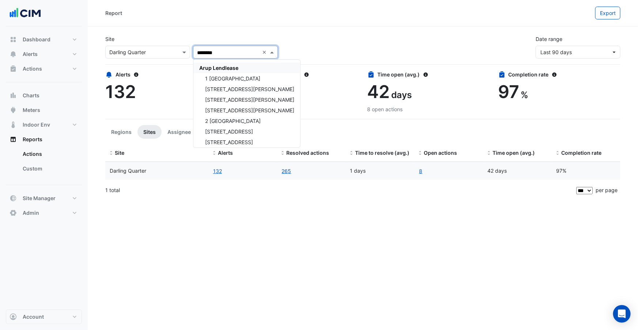
type input "*********"
click at [225, 65] on span "Arup Lendlease" at bounding box center [218, 68] width 39 height 6
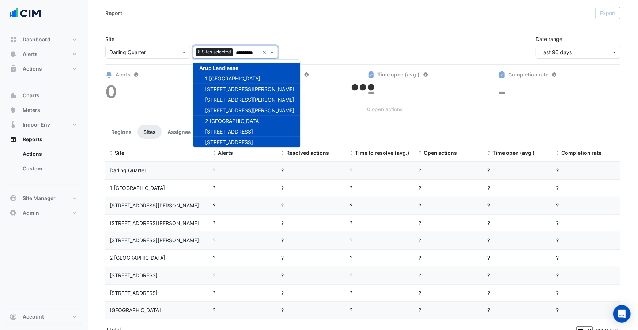
click at [232, 17] on div "Report" at bounding box center [350, 13] width 490 height 13
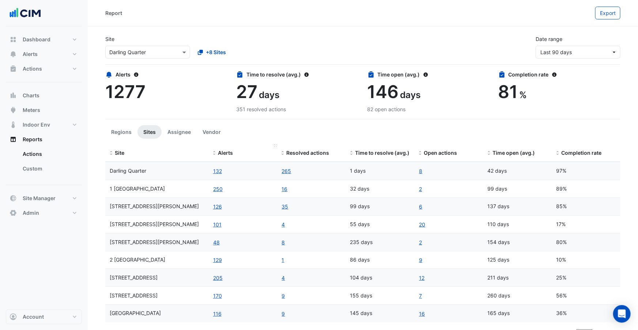
click at [223, 154] on span "Alerts" at bounding box center [225, 153] width 15 height 6
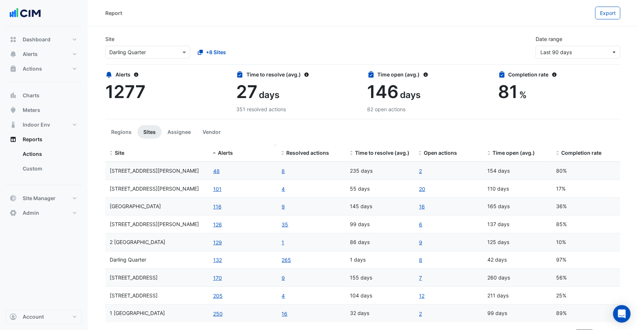
click at [223, 154] on span "Alerts" at bounding box center [225, 153] width 15 height 6
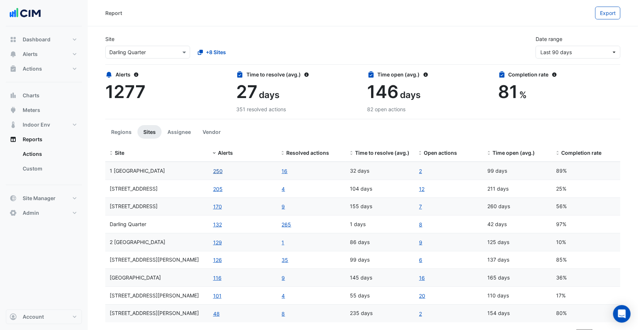
click at [219, 170] on button "250" at bounding box center [218, 171] width 10 height 8
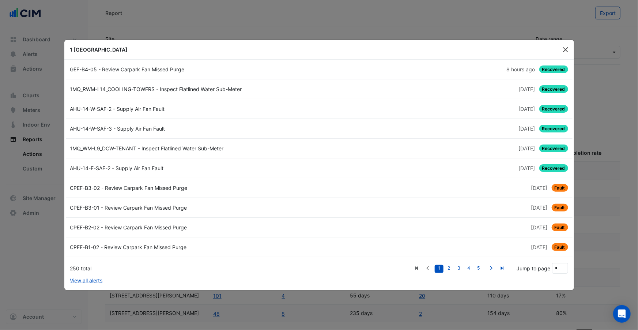
click at [562, 51] on button "Close" at bounding box center [565, 49] width 11 height 11
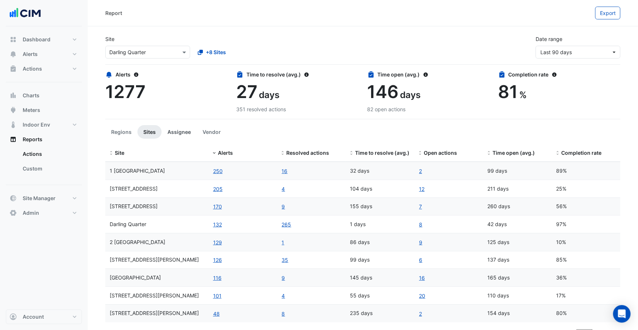
click at [168, 136] on button "Assignee" at bounding box center [179, 132] width 35 height 14
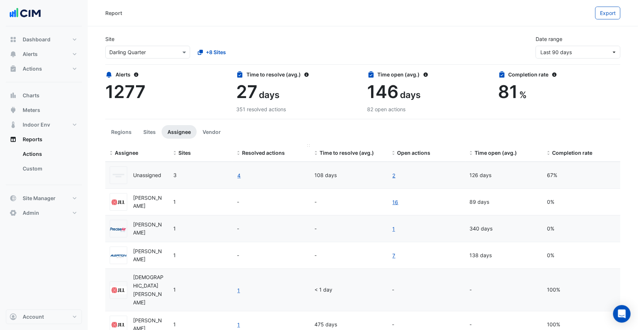
click at [246, 150] on span "Resolved actions" at bounding box center [263, 153] width 43 height 6
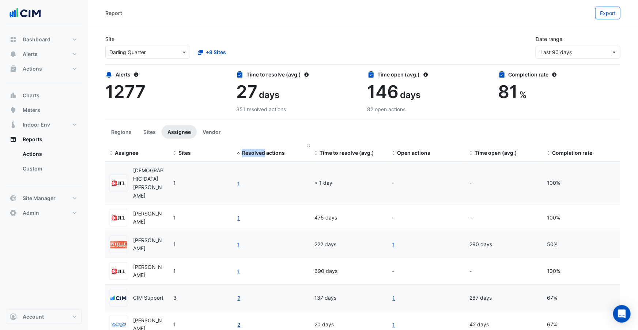
click at [246, 150] on span "Resolved actions" at bounding box center [263, 153] width 43 height 6
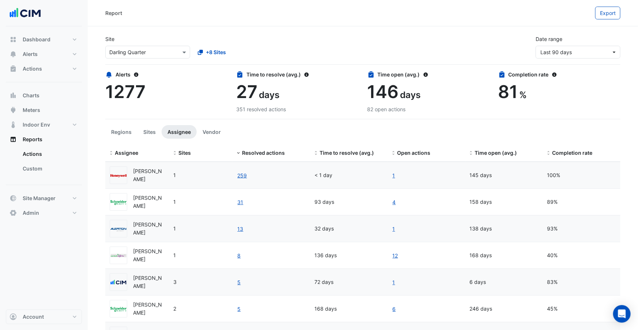
click at [153, 135] on button "Sites" at bounding box center [150, 132] width 24 height 14
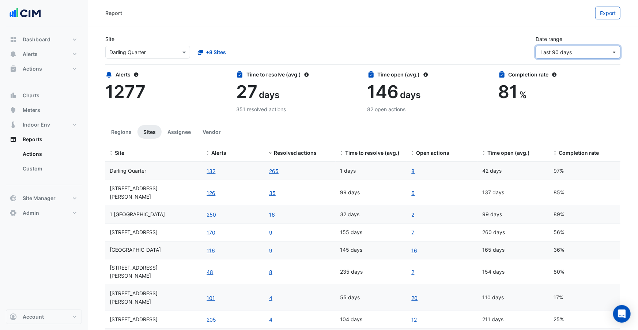
click at [575, 47] on button "Last 90 days" at bounding box center [578, 52] width 85 height 13
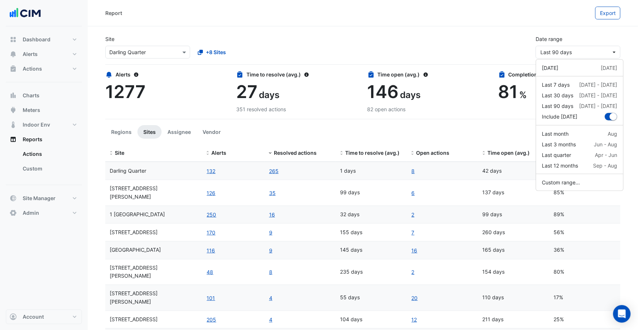
click at [466, 51] on div "Site Select a Site × Darling Quarter +8 Sites Date range Last 90 days" at bounding box center [363, 43] width 524 height 29
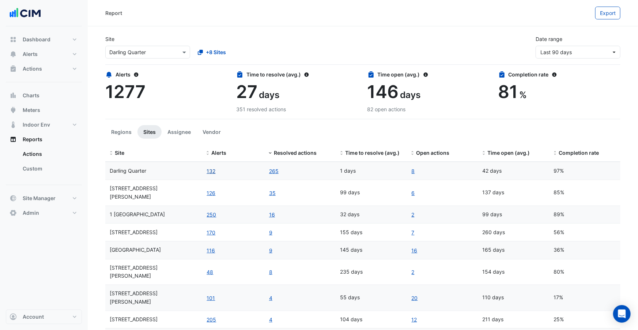
click at [210, 171] on button "132" at bounding box center [211, 171] width 10 height 8
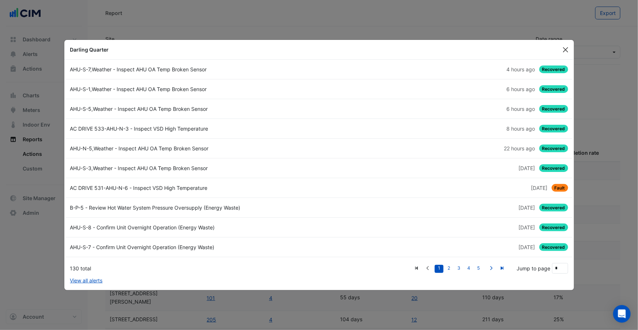
click at [565, 46] on button "Close" at bounding box center [565, 49] width 11 height 11
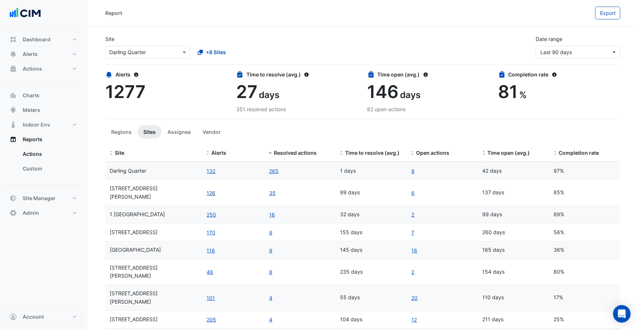
click at [215, 189] on button "126" at bounding box center [211, 193] width 10 height 8
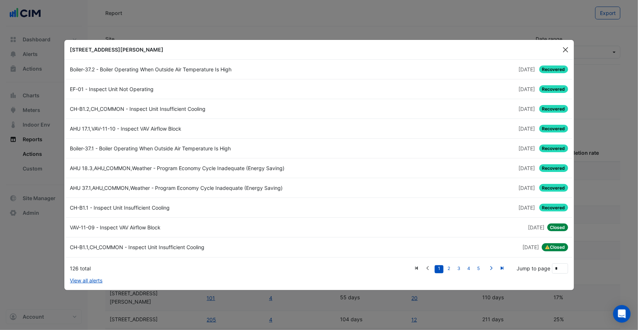
click at [563, 49] on button "Close" at bounding box center [565, 49] width 11 height 11
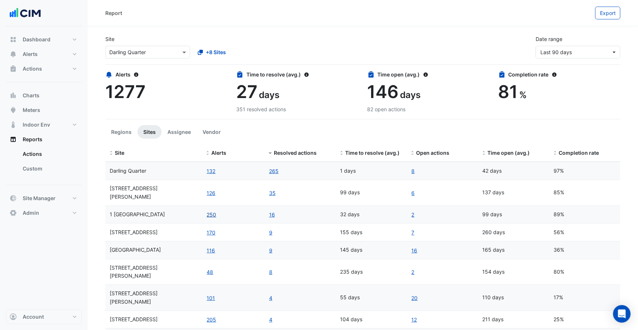
click at [214, 210] on button "250" at bounding box center [211, 214] width 10 height 8
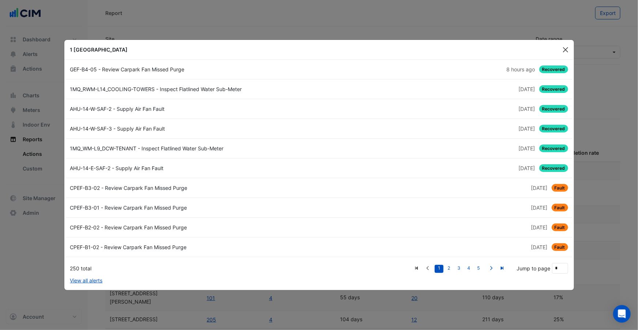
click at [566, 50] on button "Close" at bounding box center [565, 49] width 11 height 11
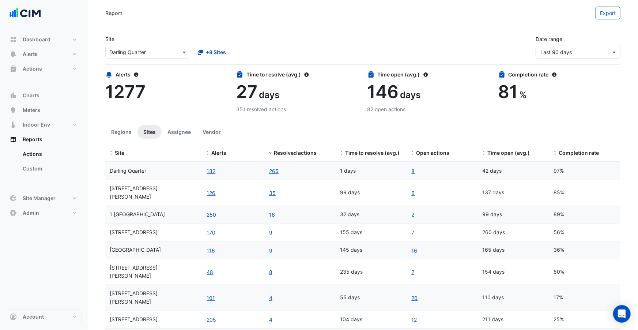
click at [209, 210] on button "250" at bounding box center [211, 214] width 10 height 8
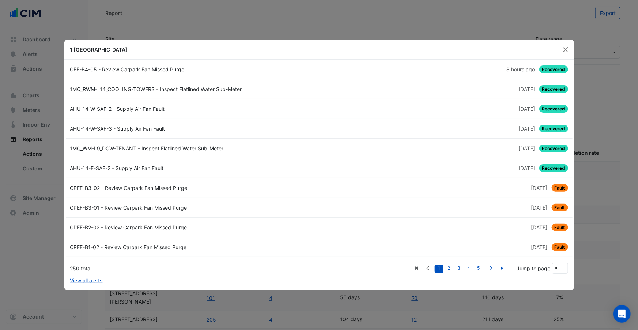
click at [188, 67] on div "GEF-B4-05 - Review Carpark Fan Missed Purge" at bounding box center [192, 69] width 253 height 8
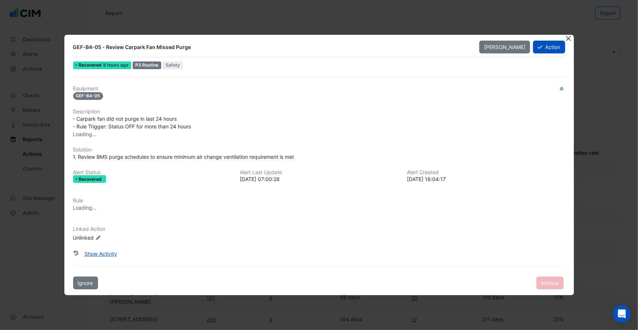
click at [569, 40] on button "Close" at bounding box center [569, 39] width 8 height 8
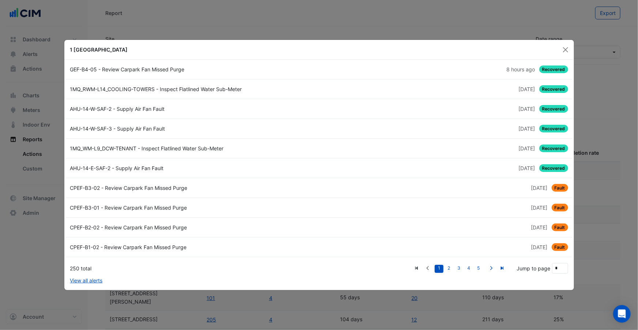
click at [463, 70] on div "8 hours ago Recovered" at bounding box center [445, 69] width 253 height 8
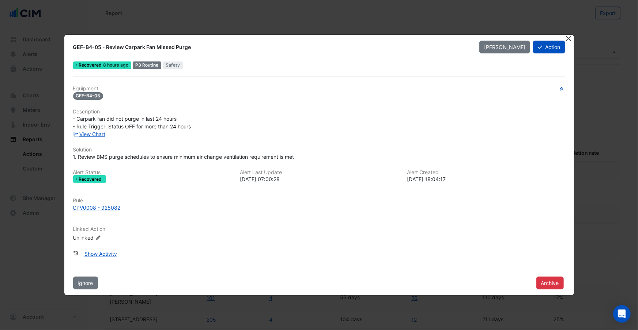
click at [571, 39] on button "Close" at bounding box center [569, 39] width 8 height 8
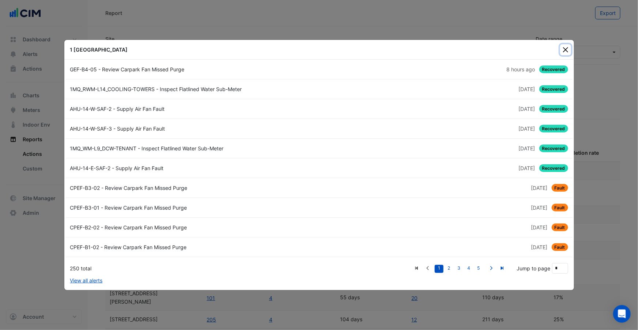
click at [567, 48] on button "Close" at bounding box center [565, 49] width 11 height 11
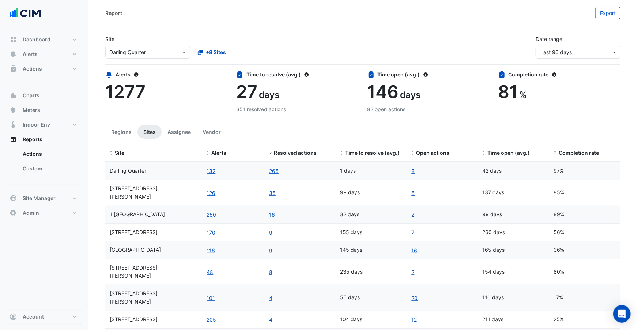
scroll to position [12, 0]
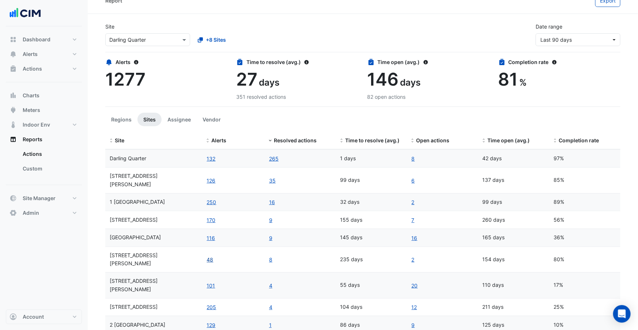
click at [209, 255] on button "48" at bounding box center [209, 259] width 7 height 8
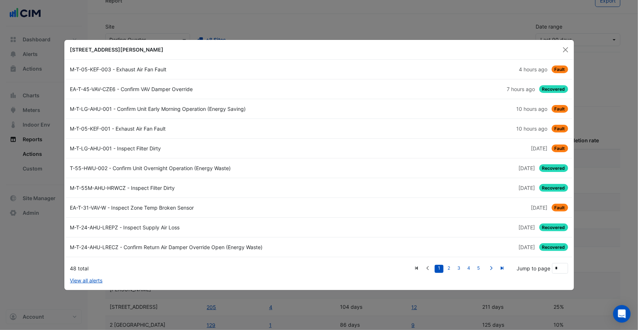
click at [228, 74] on link "M-T-05-KEF-003 - Exhaust Air Fan Fault 4 hours ago Fault" at bounding box center [319, 70] width 507 height 20
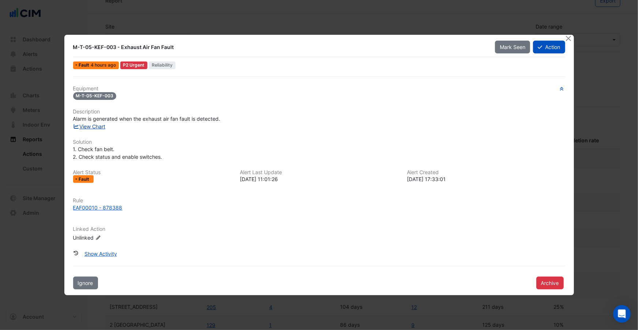
click at [102, 126] on link "View Chart" at bounding box center [89, 126] width 33 height 6
click at [568, 37] on button "Close" at bounding box center [569, 39] width 8 height 8
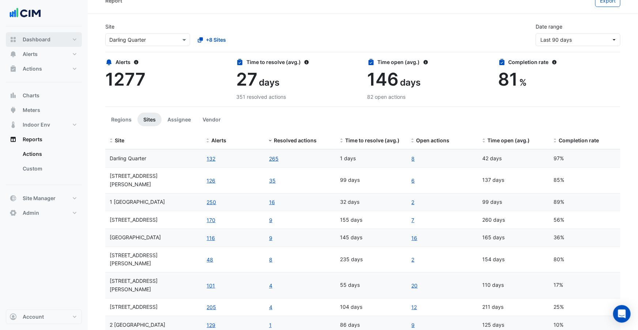
click at [43, 44] on button "Dashboard" at bounding box center [44, 39] width 76 height 15
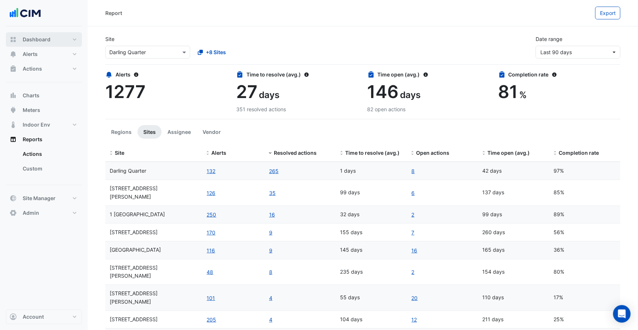
select select "***"
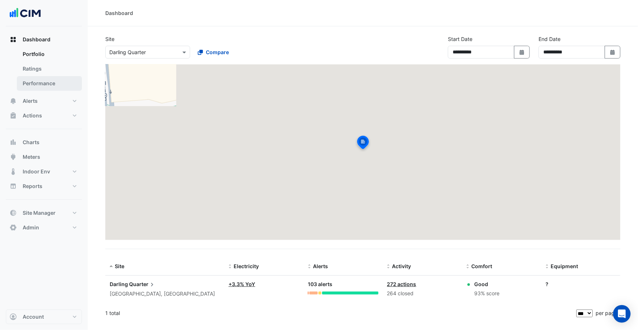
click at [39, 81] on link "Performance" at bounding box center [49, 83] width 65 height 15
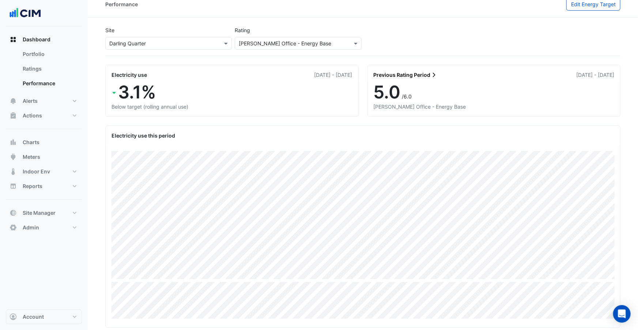
scroll to position [5, 0]
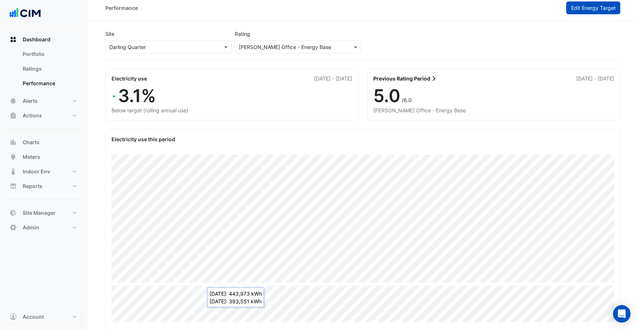
click at [568, 9] on button "Edit Energy Target" at bounding box center [594, 7] width 54 height 13
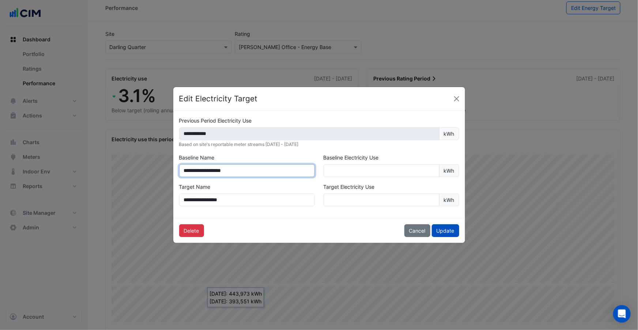
click at [205, 173] on input "**********" at bounding box center [247, 170] width 136 height 13
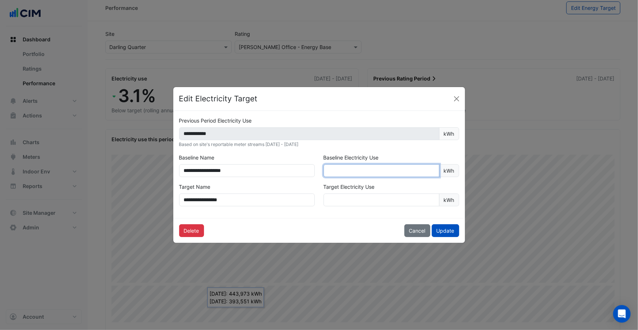
click at [360, 171] on input "*******" at bounding box center [382, 170] width 116 height 13
click at [455, 101] on button "Close" at bounding box center [456, 98] width 11 height 11
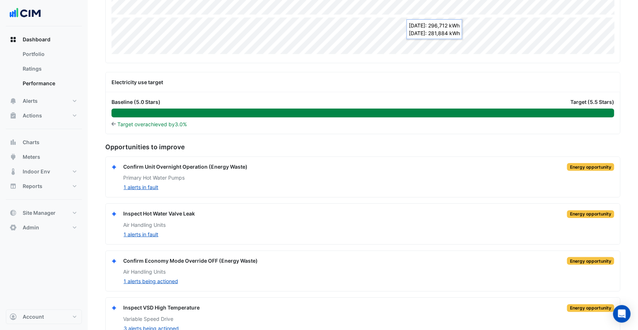
scroll to position [288, 0]
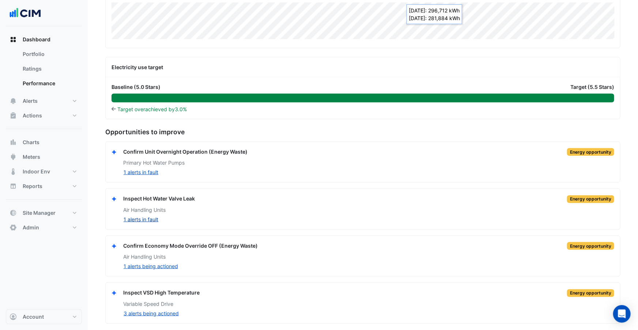
click at [151, 221] on button "1 alerts in fault" at bounding box center [140, 219] width 35 height 8
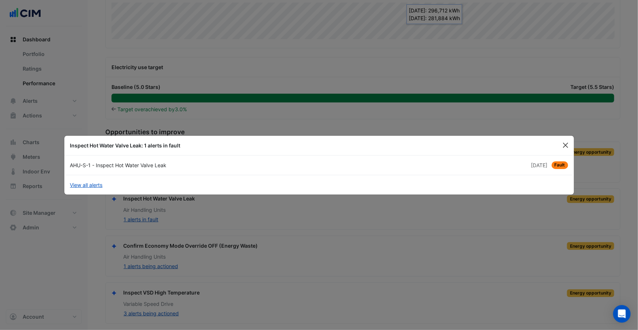
click at [561, 142] on button "Close" at bounding box center [565, 145] width 11 height 11
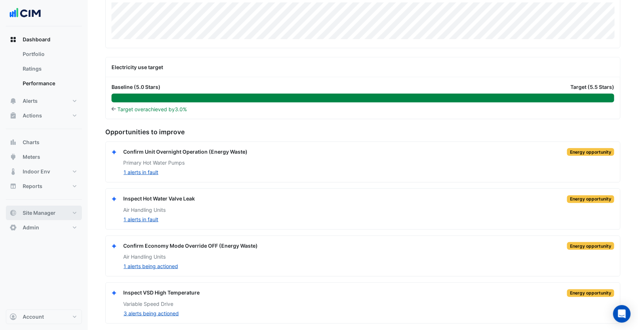
click at [33, 214] on span "Site Manager" at bounding box center [39, 212] width 33 height 7
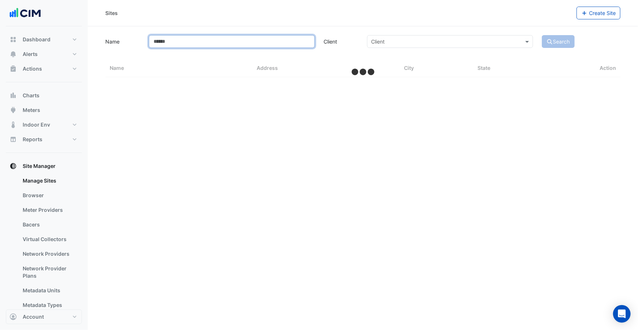
click at [176, 44] on input "Name" at bounding box center [232, 41] width 166 height 13
type input "*****"
select select "***"
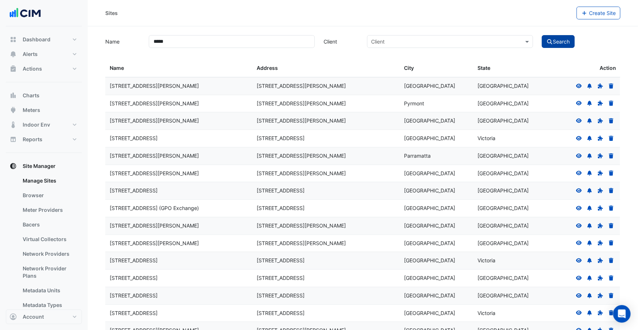
click at [554, 41] on button "Search" at bounding box center [558, 41] width 33 height 13
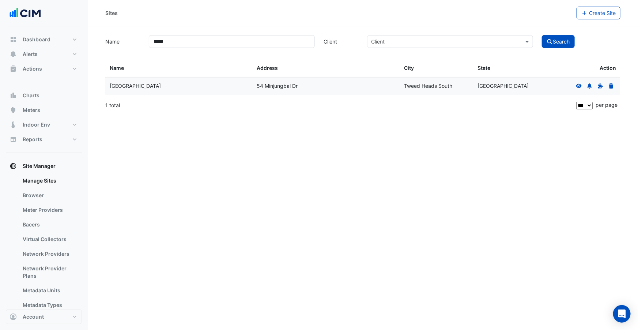
click at [579, 87] on icon at bounding box center [579, 85] width 7 height 5
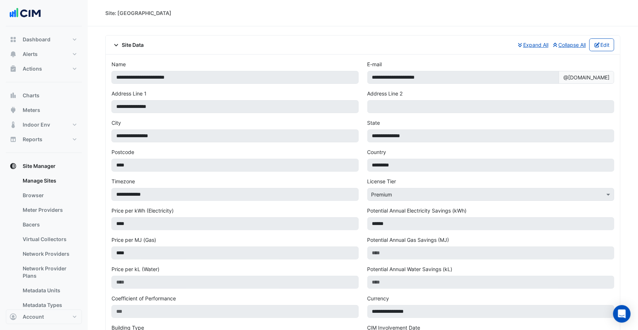
click at [131, 44] on span "Site Data" at bounding box center [128, 45] width 33 height 8
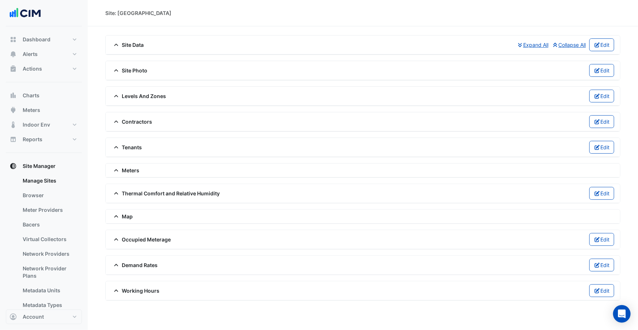
click at [126, 170] on span "Meters" at bounding box center [126, 170] width 28 height 8
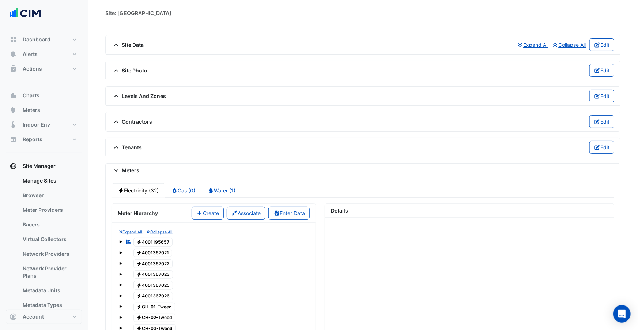
click at [150, 240] on span "Electricity 4001195657" at bounding box center [154, 242] width 40 height 9
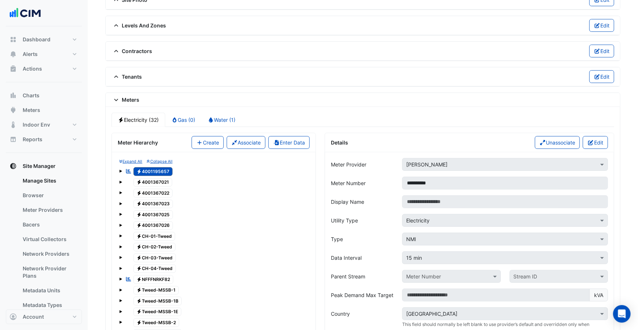
scroll to position [146, 0]
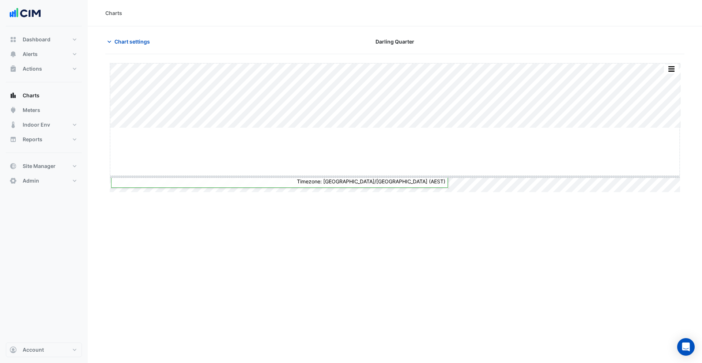
drag, startPoint x: 395, startPoint y: 128, endPoint x: 391, endPoint y: 176, distance: 48.8
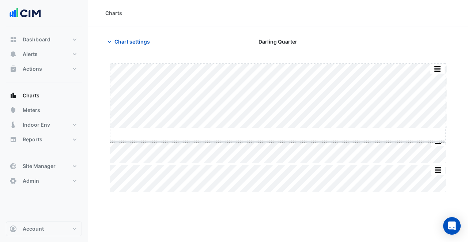
drag, startPoint x: 275, startPoint y: 128, endPoint x: 275, endPoint y: 144, distance: 15.4
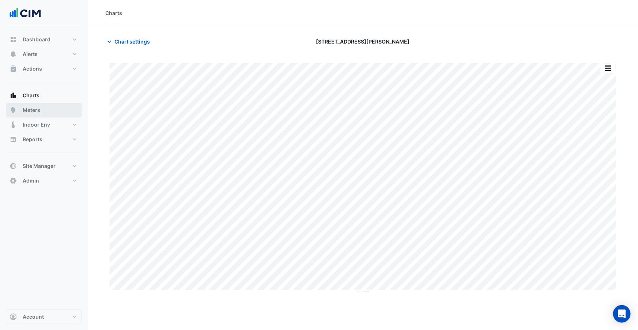
click at [39, 108] on span "Meters" at bounding box center [32, 109] width 18 height 7
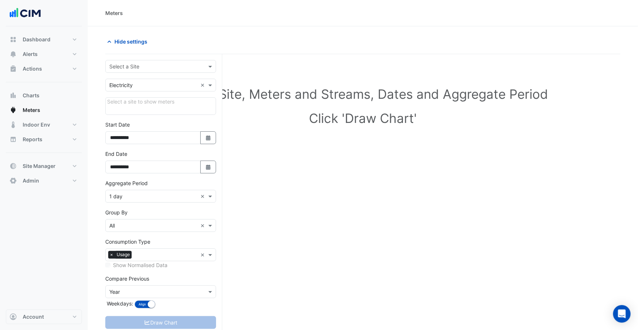
click at [140, 63] on input "text" at bounding box center [153, 67] width 88 height 8
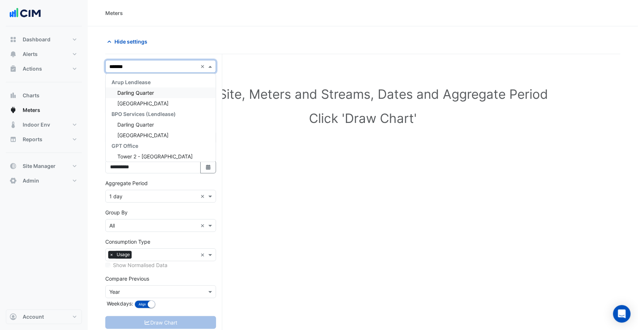
type input "*******"
click at [147, 90] on span "Darling Quarter" at bounding box center [135, 93] width 37 height 6
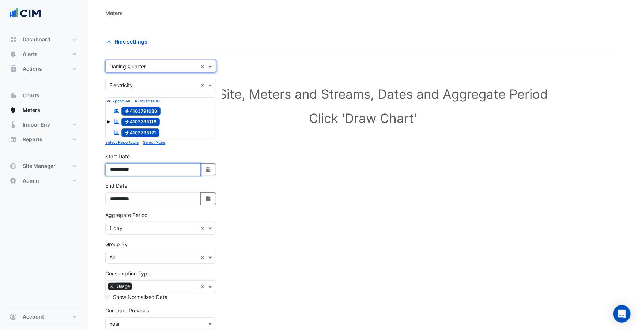
click at [122, 167] on input "**********" at bounding box center [152, 169] width 95 height 13
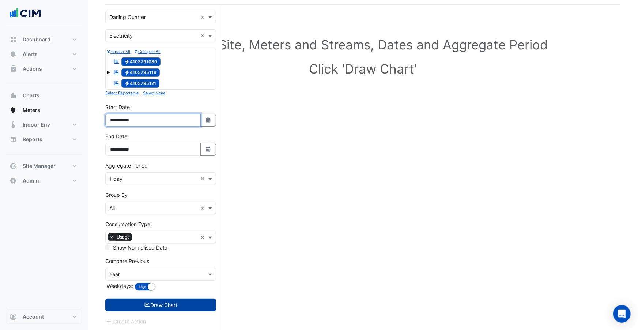
type input "**********"
click at [151, 306] on button "Draw Chart" at bounding box center [160, 304] width 111 height 13
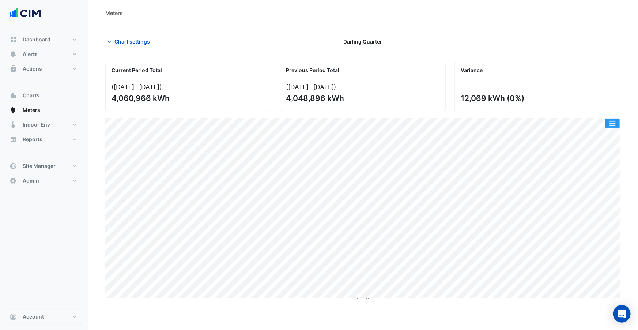
click at [615, 120] on button "button" at bounding box center [612, 123] width 15 height 9
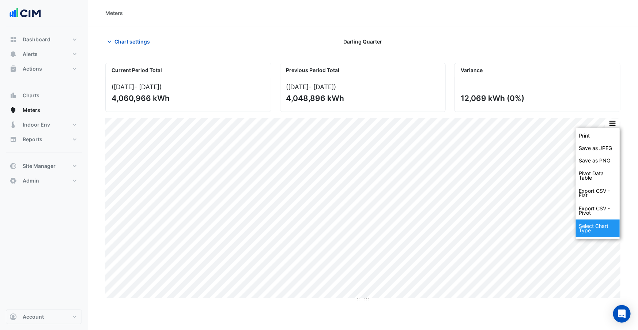
click at [601, 222] on div "Select Chart Type" at bounding box center [598, 228] width 44 height 18
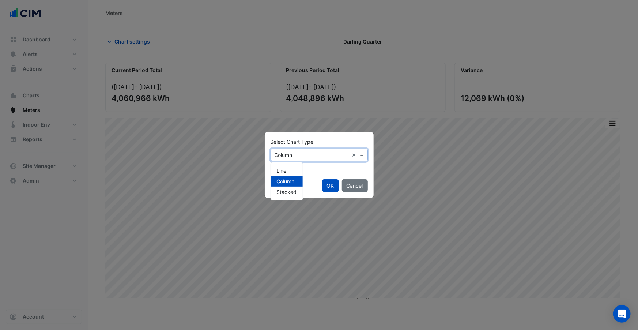
click at [308, 156] on input "text" at bounding box center [312, 155] width 75 height 8
click at [285, 172] on span "Line" at bounding box center [282, 171] width 10 height 6
click at [329, 188] on button "OK" at bounding box center [330, 185] width 17 height 13
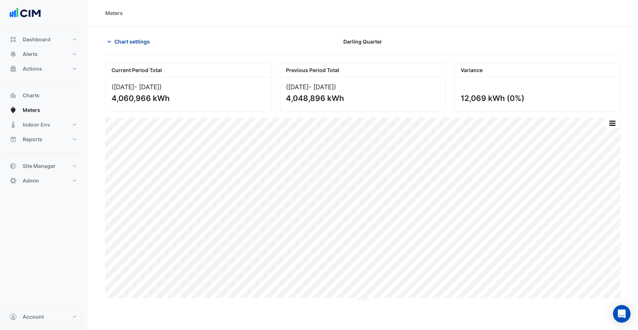
click at [137, 44] on span "Chart settings" at bounding box center [131, 42] width 35 height 8
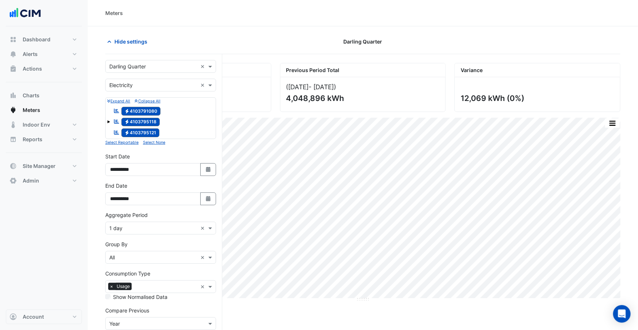
click at [109, 121] on span at bounding box center [108, 121] width 3 height 3
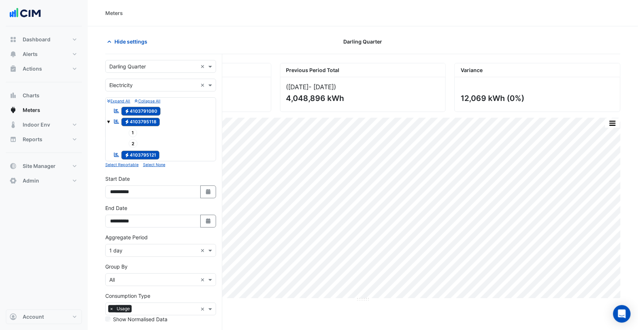
click at [156, 70] on div "Select a Site × Darling Quarter" at bounding box center [152, 67] width 92 height 8
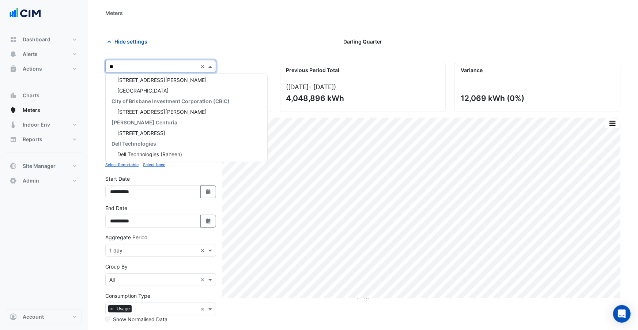
scroll to position [45, 0]
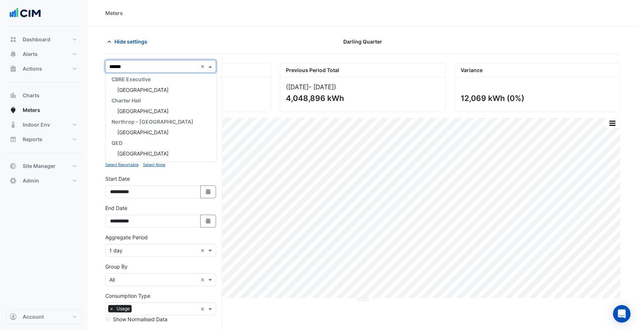
type input "*******"
click at [144, 90] on span "Raine Square" at bounding box center [142, 90] width 51 height 6
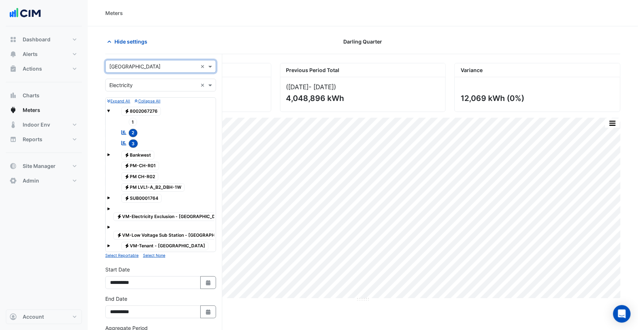
click at [109, 154] on span at bounding box center [108, 154] width 3 height 3
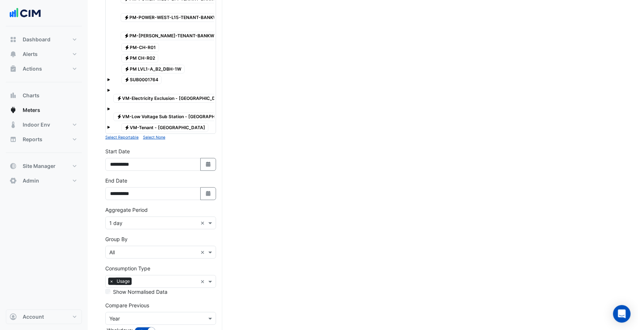
scroll to position [1553, 0]
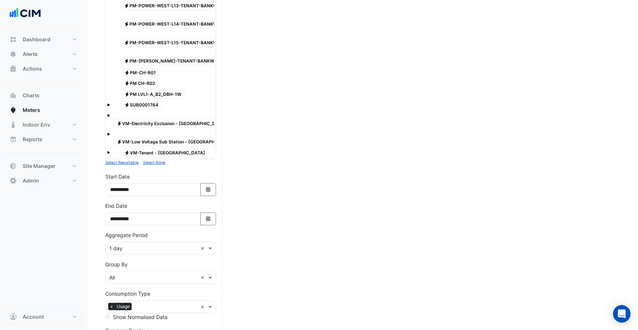
click at [110, 104] on span at bounding box center [108, 105] width 3 height 3
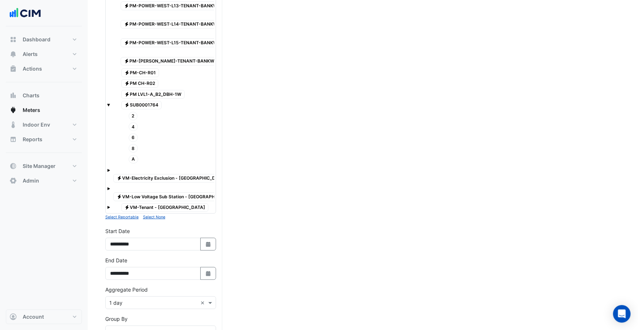
click at [108, 169] on span at bounding box center [108, 170] width 3 height 3
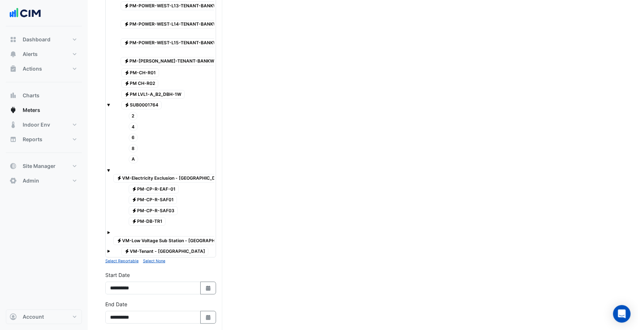
click at [108, 231] on span at bounding box center [108, 232] width 3 height 3
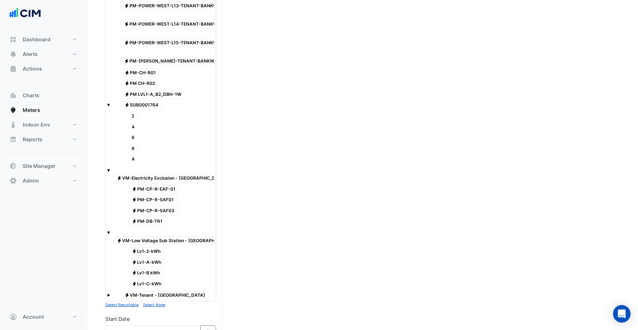
click at [109, 294] on span at bounding box center [108, 295] width 3 height 3
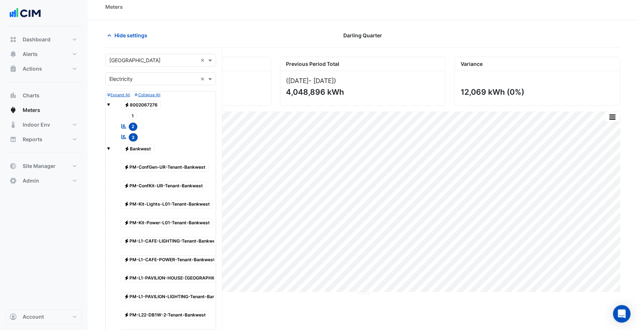
scroll to position [0, 0]
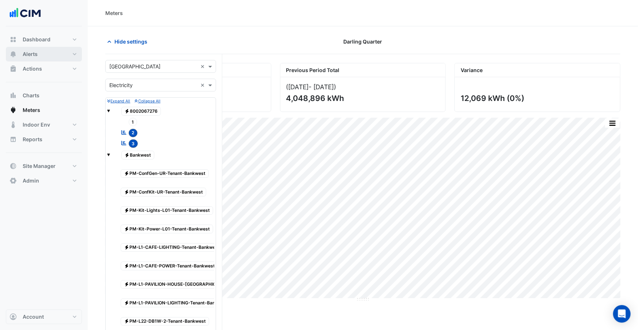
click at [49, 58] on button "Alerts" at bounding box center [44, 54] width 76 height 15
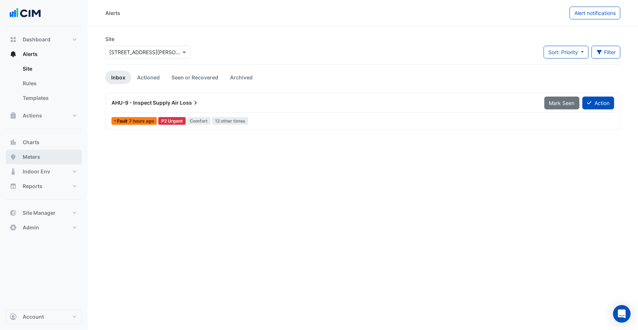
click at [33, 153] on span "Meters" at bounding box center [32, 156] width 18 height 7
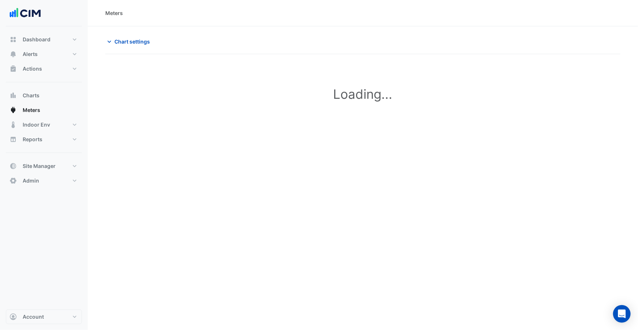
type input "**********"
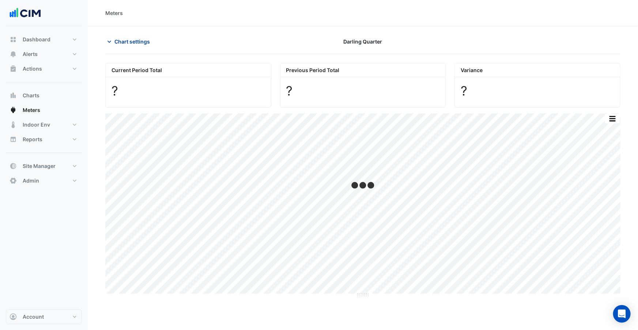
click at [143, 41] on span "Chart settings" at bounding box center [131, 42] width 35 height 8
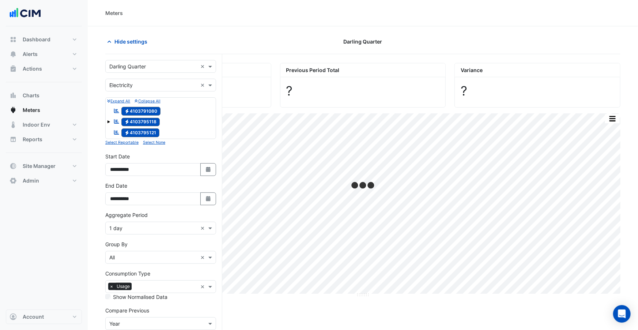
click at [145, 63] on input "text" at bounding box center [153, 67] width 88 height 8
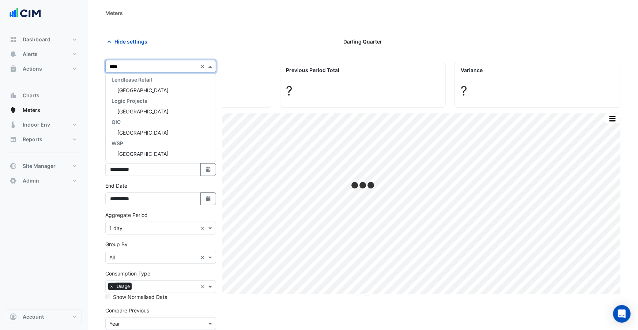
scroll to position [66, 0]
type input "*****"
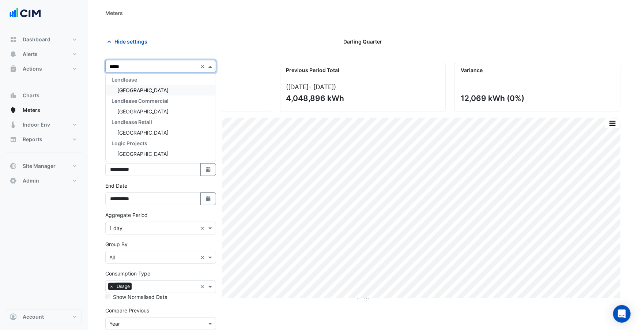
click at [133, 90] on span "[GEOGRAPHIC_DATA]" at bounding box center [142, 90] width 51 height 6
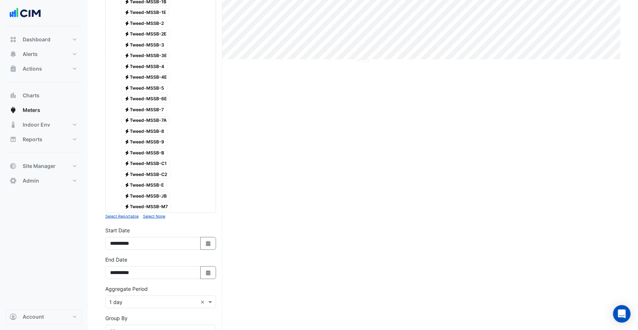
scroll to position [355, 0]
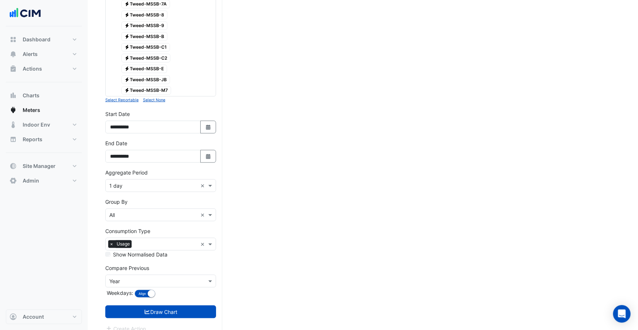
click at [132, 182] on input "text" at bounding box center [153, 186] width 88 height 8
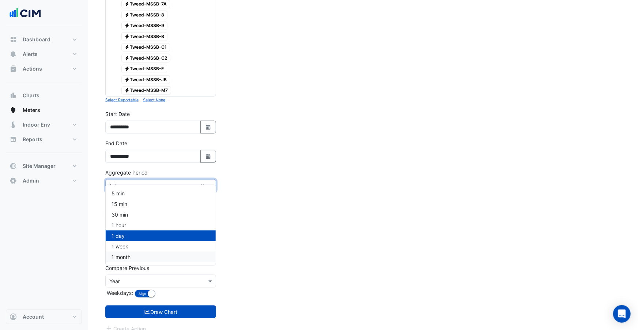
click at [125, 254] on span "1 month" at bounding box center [121, 257] width 19 height 6
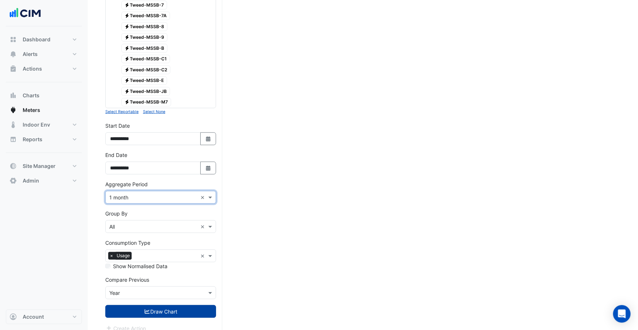
click at [145, 309] on icon "submit" at bounding box center [147, 311] width 5 height 4
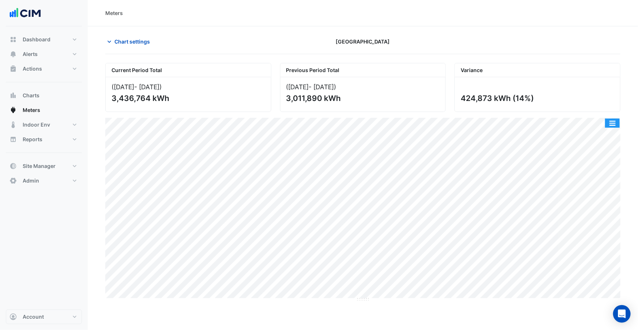
click at [619, 125] on button "button" at bounding box center [612, 123] width 15 height 9
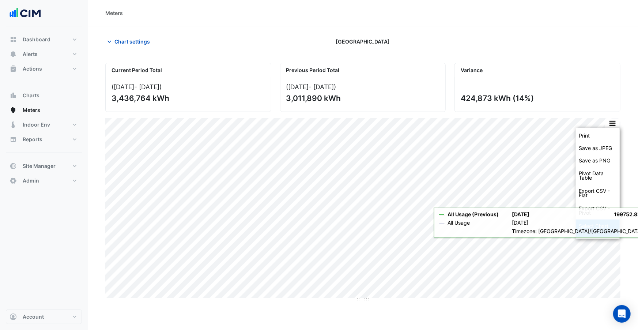
click at [591, 230] on div "Select Chart Type" at bounding box center [598, 228] width 44 height 18
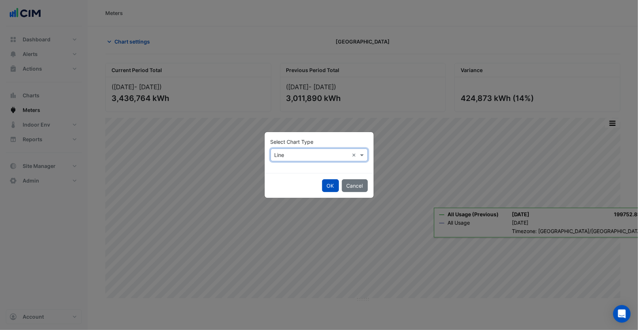
click at [297, 157] on input "text" at bounding box center [312, 155] width 75 height 8
click at [282, 179] on span "Column" at bounding box center [286, 181] width 18 height 6
click at [327, 187] on button "OK" at bounding box center [330, 185] width 17 height 13
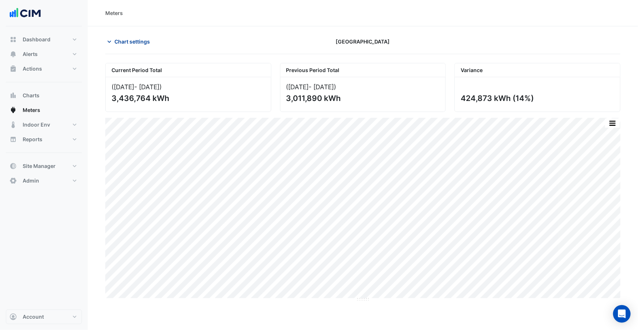
click at [124, 42] on span "Chart settings" at bounding box center [131, 42] width 35 height 8
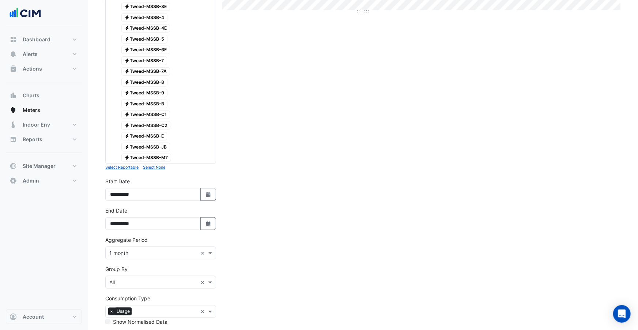
scroll to position [343, 0]
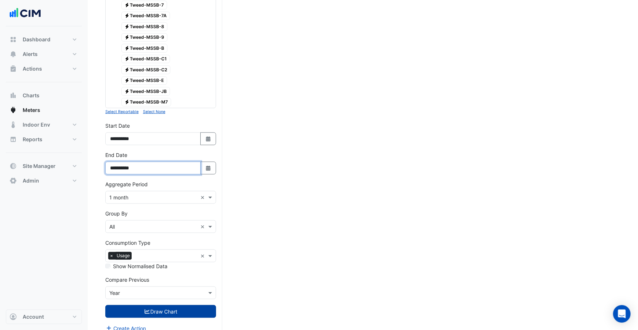
click at [127, 162] on input "**********" at bounding box center [152, 168] width 95 height 13
click at [204, 162] on button "Select Date" at bounding box center [208, 168] width 16 height 13
select select "*"
select select "****"
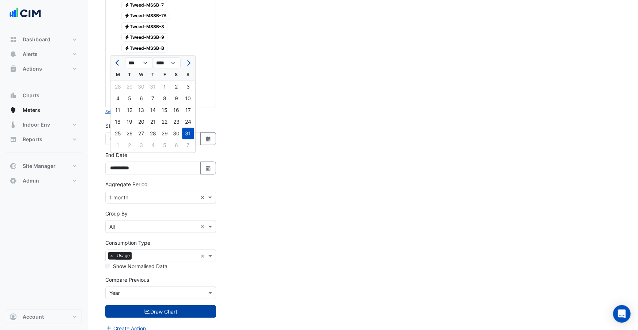
click at [117, 61] on button "Previous month" at bounding box center [117, 63] width 9 height 12
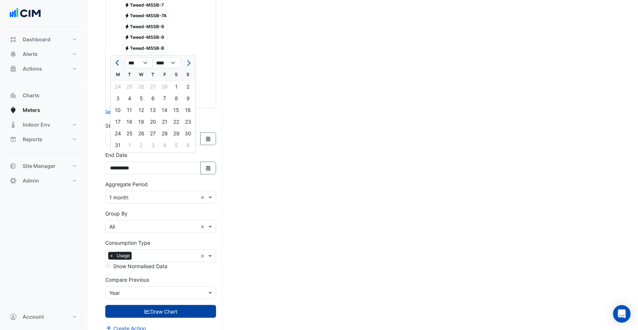
click at [117, 61] on button "Previous month" at bounding box center [117, 63] width 9 height 12
select select "**"
select select "****"
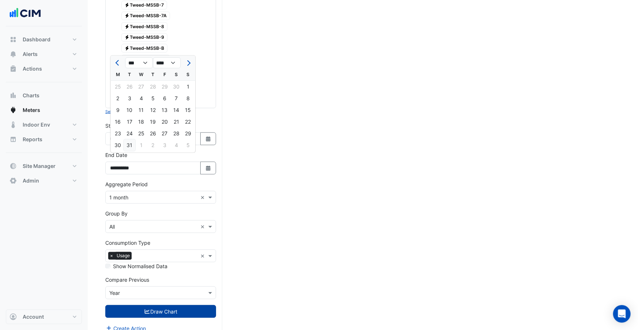
click at [127, 147] on div "31" at bounding box center [130, 145] width 12 height 12
type input "**********"
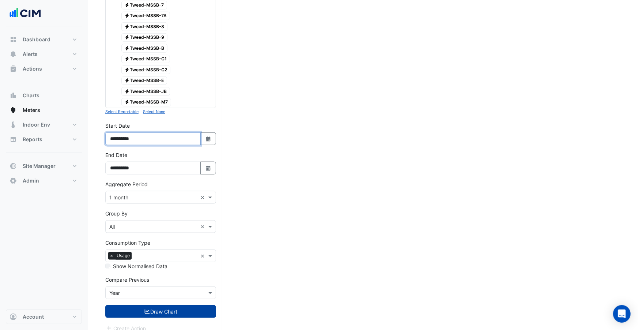
click at [126, 132] on input "**********" at bounding box center [152, 138] width 95 height 13
click at [141, 308] on button "Draw Chart" at bounding box center [160, 311] width 111 height 13
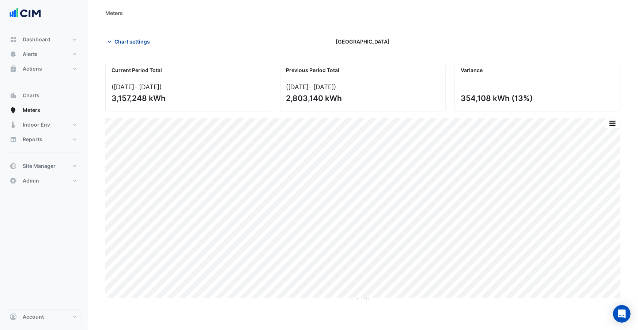
click at [128, 42] on span "Chart settings" at bounding box center [131, 42] width 35 height 8
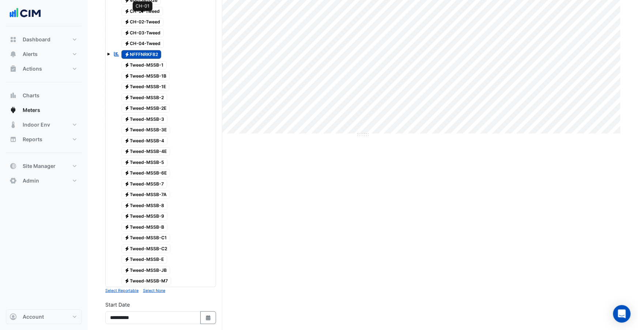
scroll to position [343, 0]
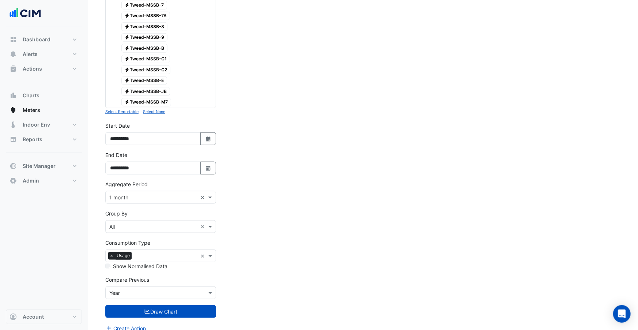
click at [115, 262] on label "Show Normalised Data" at bounding box center [140, 266] width 54 height 8
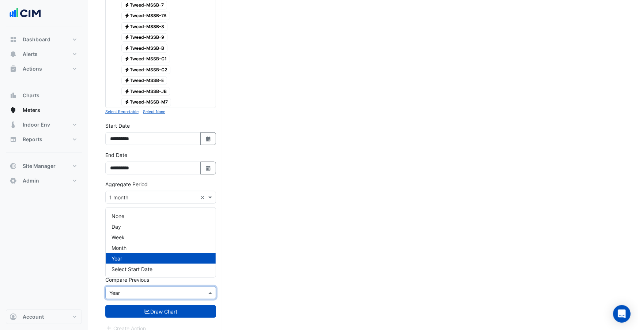
click at [128, 289] on input "text" at bounding box center [153, 293] width 88 height 8
click at [150, 215] on div "None" at bounding box center [161, 216] width 110 height 11
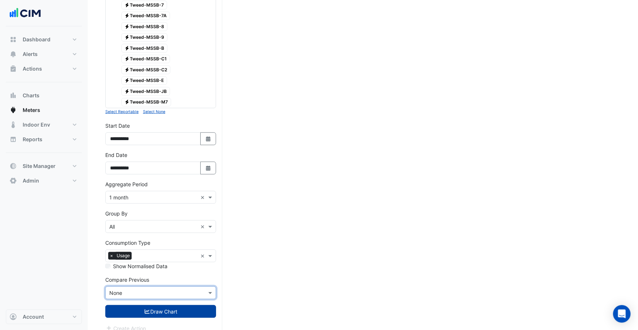
click at [133, 305] on button "Draw Chart" at bounding box center [160, 311] width 111 height 13
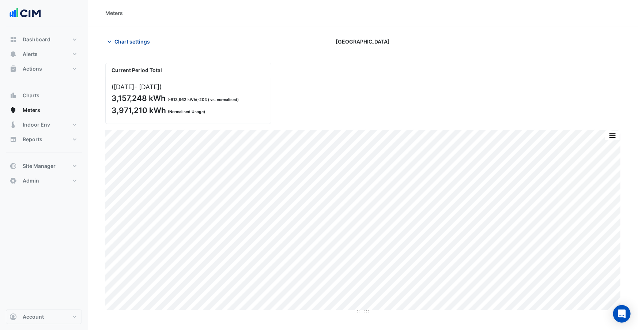
click at [125, 42] on span "Chart settings" at bounding box center [131, 42] width 35 height 8
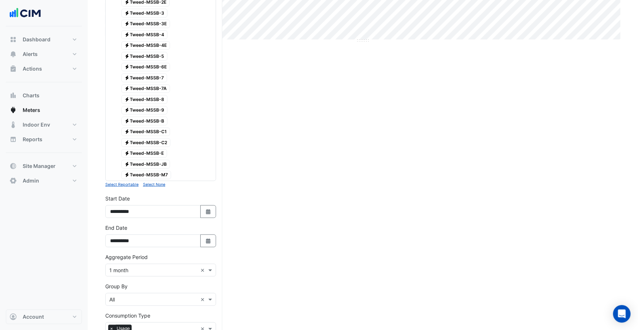
scroll to position [343, 0]
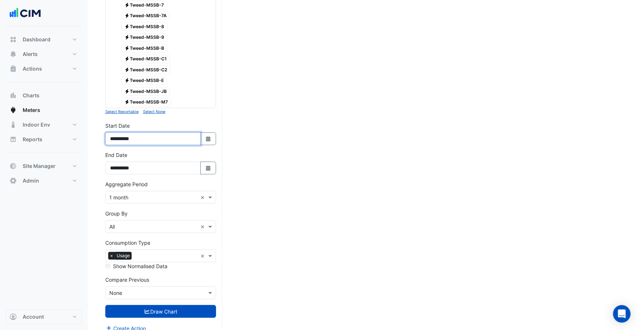
click at [117, 132] on input "**********" at bounding box center [152, 138] width 95 height 13
type input "**********"
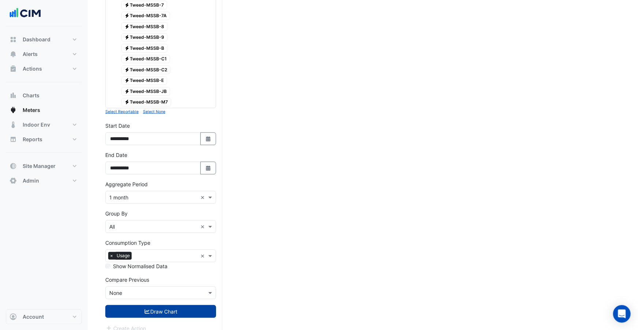
click at [169, 305] on button "Draw Chart" at bounding box center [160, 311] width 111 height 13
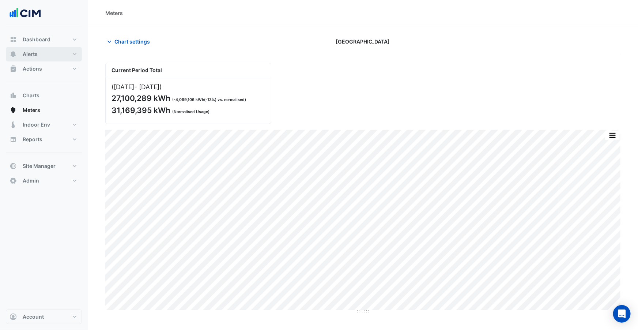
click at [22, 58] on button "Alerts" at bounding box center [44, 54] width 76 height 15
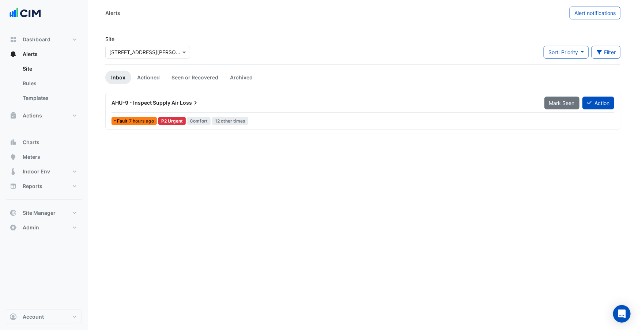
click at [173, 57] on div "Select a Site × 69 Ann Street" at bounding box center [147, 52] width 85 height 13
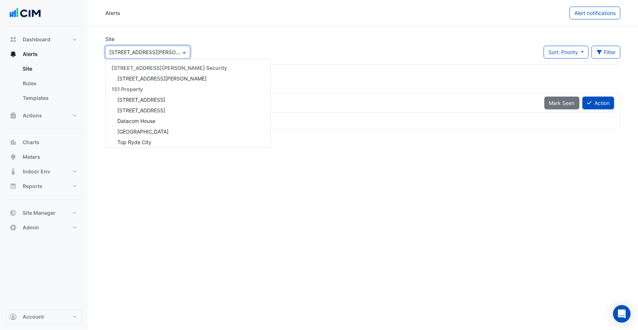
scroll to position [1381, 0]
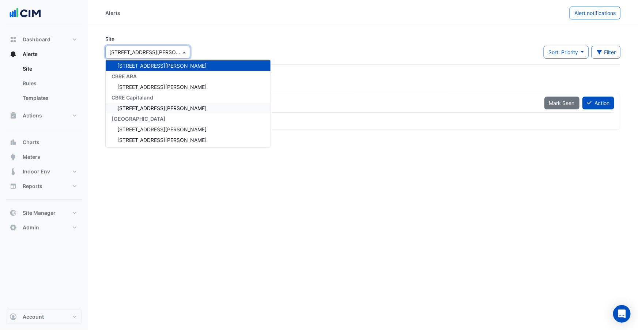
click at [133, 112] on div "120 Spencer Street" at bounding box center [188, 108] width 165 height 11
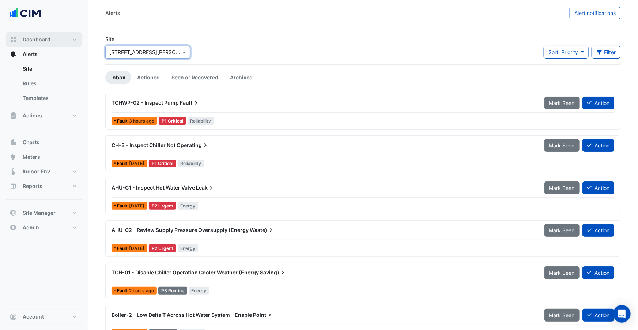
click at [61, 45] on button "Dashboard" at bounding box center [44, 39] width 76 height 15
select select "***"
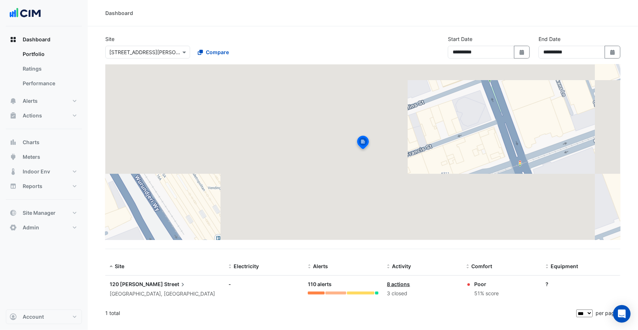
click at [159, 51] on input "text" at bounding box center [140, 53] width 62 height 8
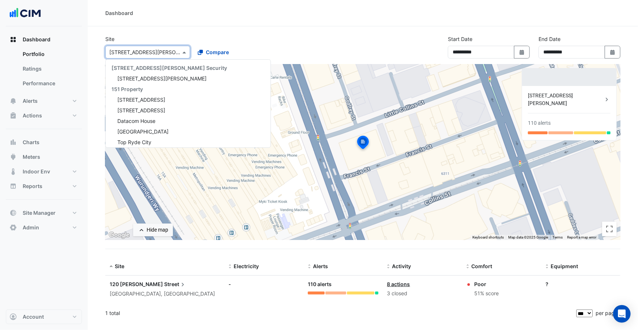
scroll to position [1275, 0]
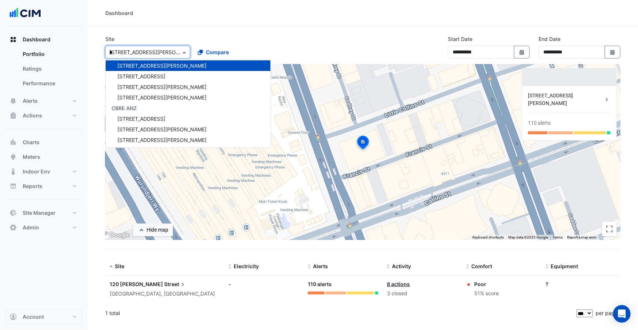
type input "**"
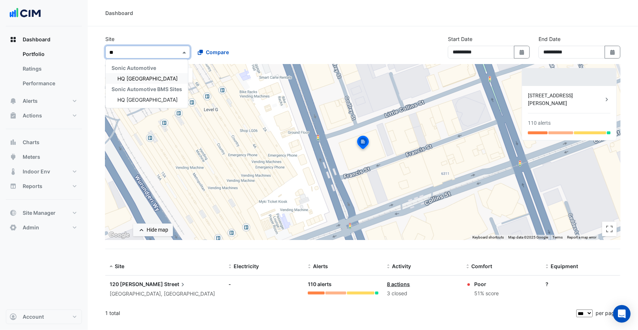
click at [150, 77] on div "HQ Charlotte" at bounding box center [147, 78] width 82 height 11
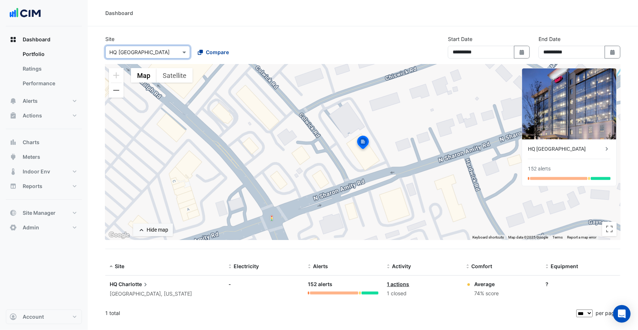
click at [218, 53] on span "Compare" at bounding box center [217, 52] width 23 height 8
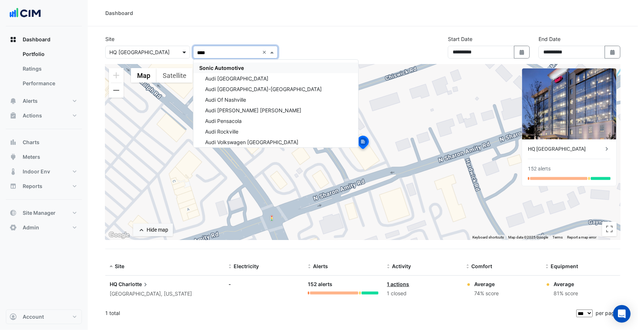
type input "*****"
click at [244, 67] on div "Sonic Automotive" at bounding box center [275, 68] width 165 height 11
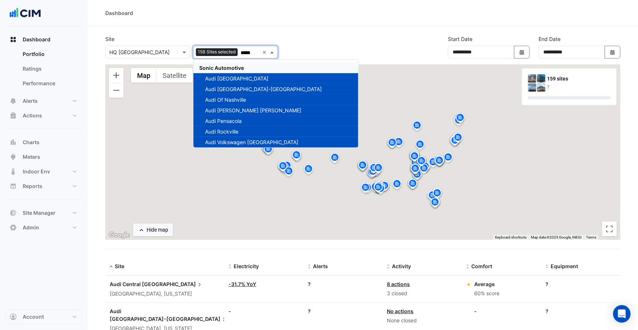
click at [294, 41] on div "Site Select a Site × HQ Charlotte Add sites to compare 158 Sites selected *****…" at bounding box center [363, 49] width 524 height 29
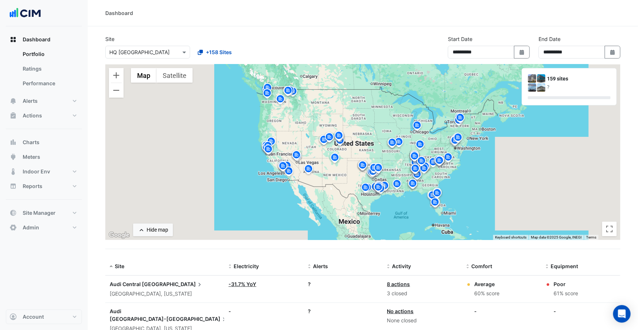
click at [454, 141] on img at bounding box center [458, 138] width 12 height 13
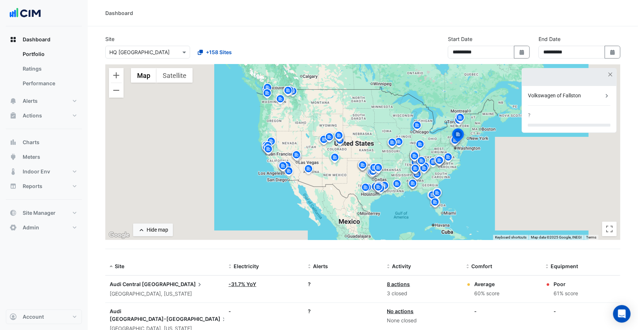
click at [449, 157] on img at bounding box center [449, 158] width 12 height 13
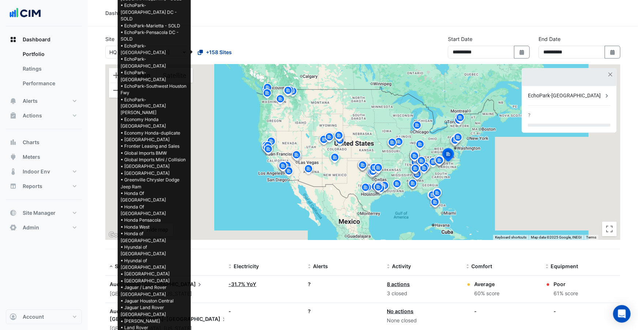
click at [222, 54] on span "+158 Sites" at bounding box center [219, 52] width 26 height 8
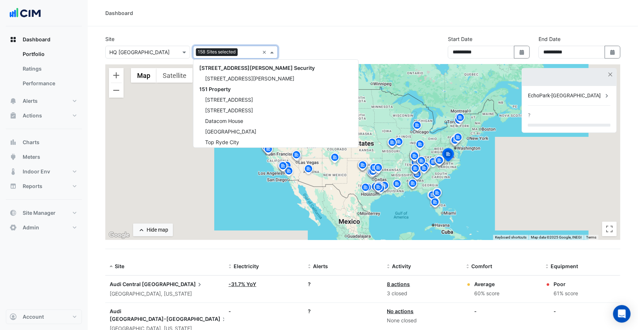
scroll to position [12112, 0]
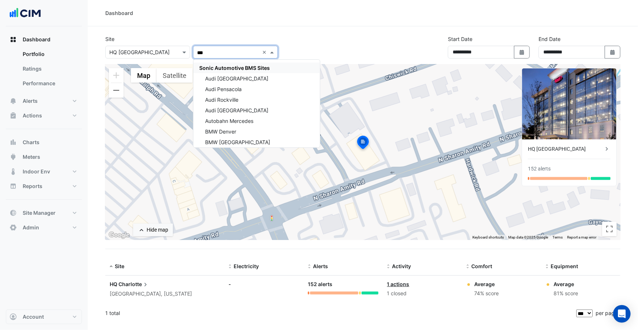
drag, startPoint x: 251, startPoint y: 67, endPoint x: 263, endPoint y: 64, distance: 12.0
click at [251, 67] on span "Sonic Automotive BMS Sites" at bounding box center [234, 68] width 71 height 6
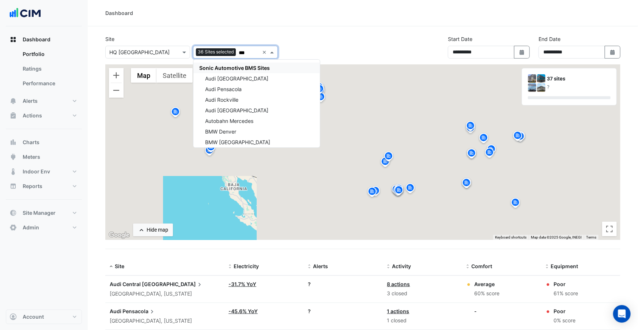
type input "***"
click at [308, 53] on div "**********" at bounding box center [363, 49] width 524 height 29
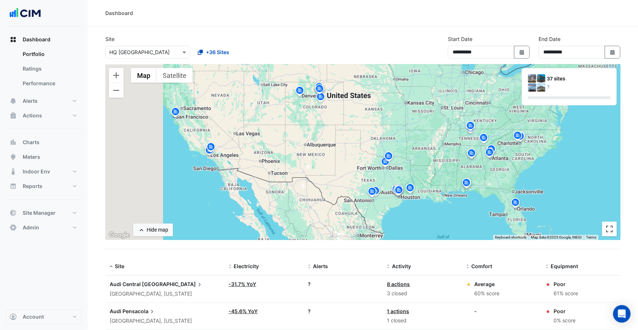
click at [614, 231] on button "Toggle fullscreen view" at bounding box center [609, 229] width 15 height 15
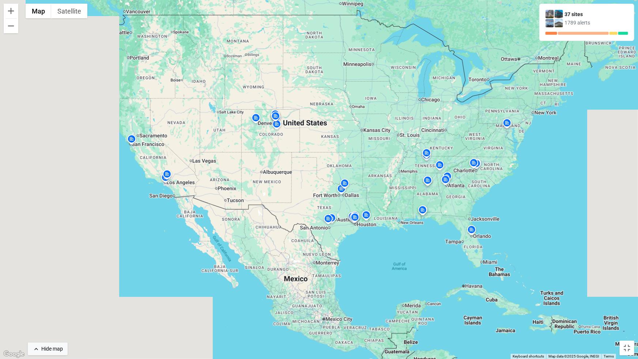
click at [343, 184] on img at bounding box center [345, 184] width 12 height 13
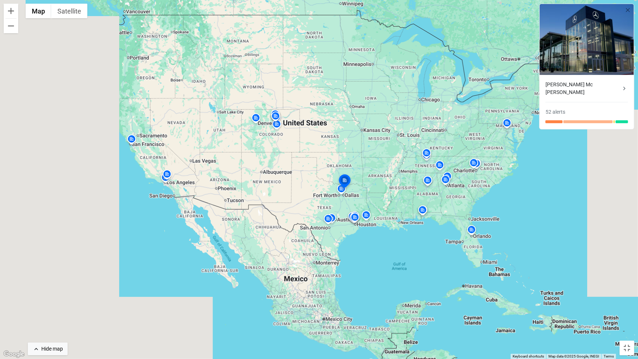
click at [339, 192] on img at bounding box center [342, 190] width 12 height 13
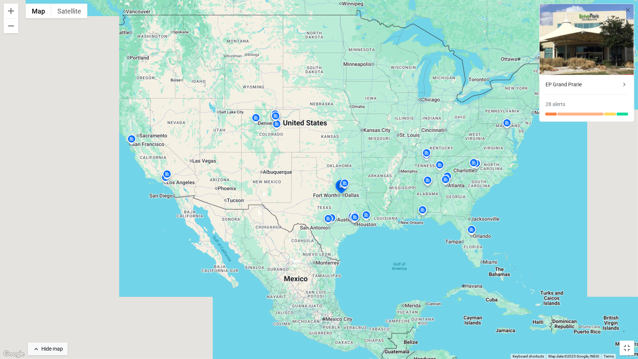
click at [257, 117] on img at bounding box center [256, 119] width 12 height 13
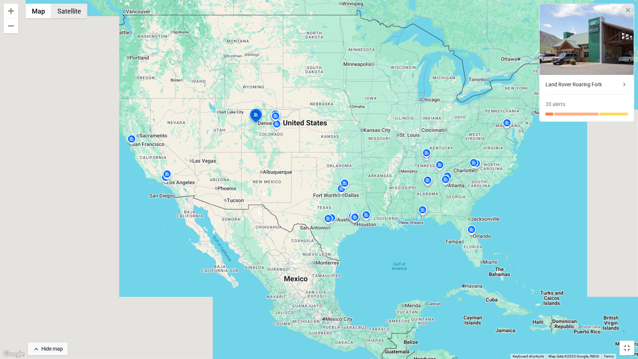
click at [76, 12] on button "Satellite" at bounding box center [69, 11] width 36 height 15
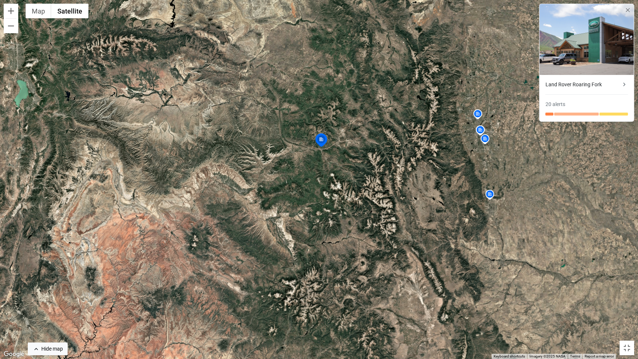
drag, startPoint x: 342, startPoint y: 162, endPoint x: 315, endPoint y: 175, distance: 29.8
click at [315, 175] on div "To activate drag with keyboard, press Alt + Enter. Once in keyboard drag state,…" at bounding box center [319, 179] width 638 height 359
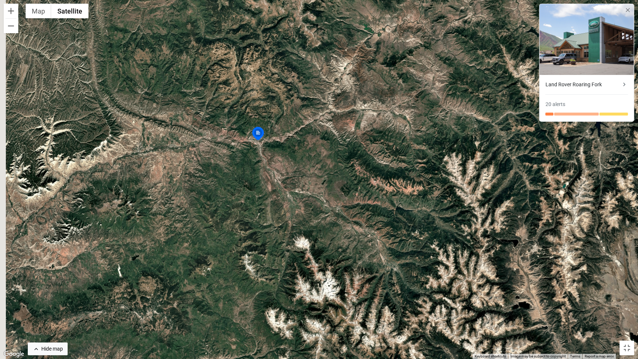
drag, startPoint x: 175, startPoint y: 139, endPoint x: 209, endPoint y: 152, distance: 36.7
click at [209, 152] on div "To activate drag with keyboard, press Alt + Enter. Once in keyboard drag state,…" at bounding box center [319, 179] width 638 height 359
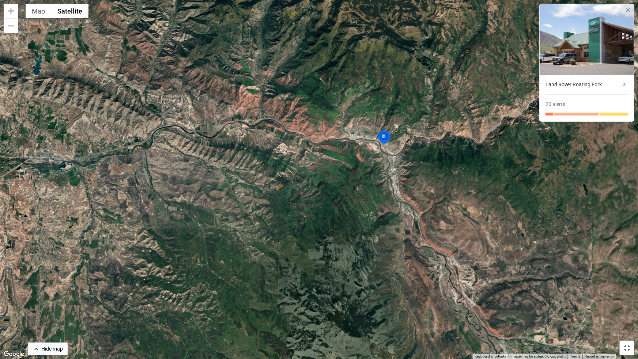
drag, startPoint x: 441, startPoint y: 177, endPoint x: 386, endPoint y: 200, distance: 60.2
click at [386, 200] on div "To activate drag with keyboard, press Alt + Enter. Once in keyboard drag state,…" at bounding box center [319, 179] width 638 height 359
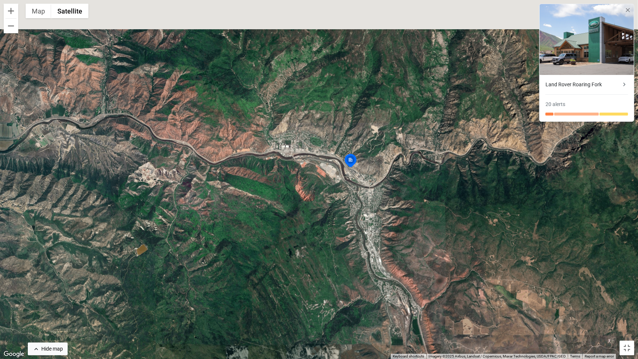
drag, startPoint x: 358, startPoint y: 105, endPoint x: 346, endPoint y: 169, distance: 64.8
click at [346, 169] on img at bounding box center [351, 162] width 16 height 18
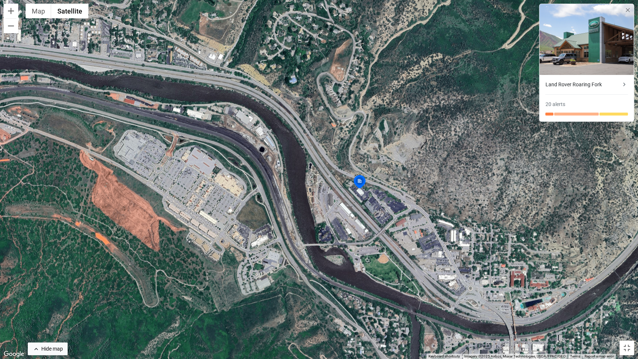
drag, startPoint x: 384, startPoint y: 193, endPoint x: 353, endPoint y: 207, distance: 33.7
click at [353, 207] on div "To activate drag with keyboard, press Alt + Enter. Once in keyboard drag state,…" at bounding box center [319, 179] width 638 height 359
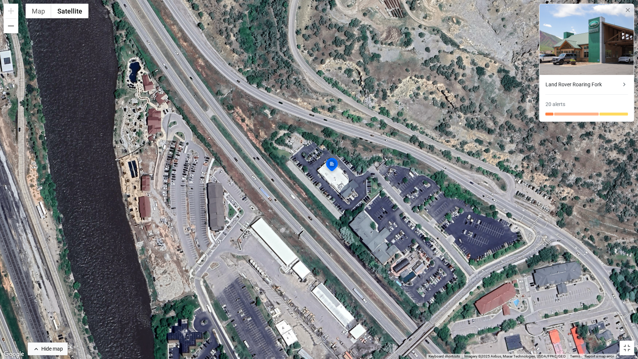
drag, startPoint x: 364, startPoint y: 185, endPoint x: 332, endPoint y: 197, distance: 34.0
click at [332, 197] on div "To activate drag with keyboard, press Alt + Enter. Once in keyboard drag state,…" at bounding box center [319, 179] width 638 height 359
click at [627, 330] on button "Toggle fullscreen view" at bounding box center [627, 348] width 15 height 15
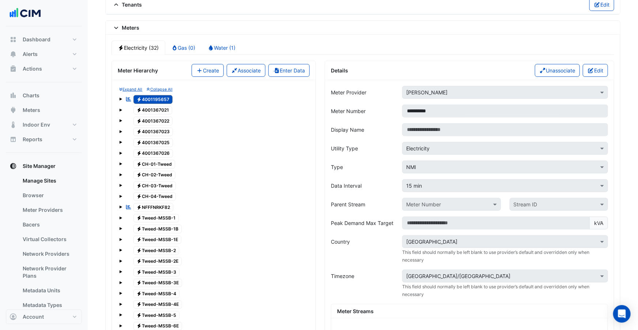
scroll to position [122, 0]
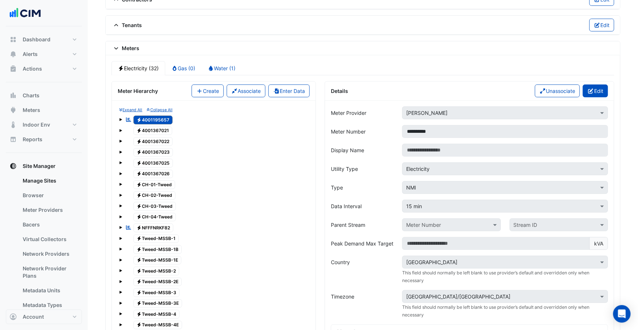
click at [589, 94] on button "Edit" at bounding box center [595, 90] width 25 height 13
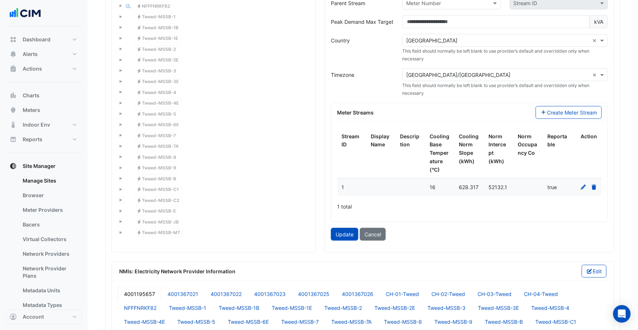
scroll to position [398, 0]
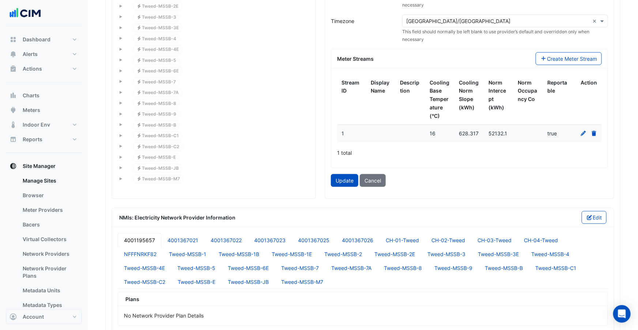
click at [583, 131] on icon at bounding box center [583, 133] width 7 height 5
